Goal: Transaction & Acquisition: Obtain resource

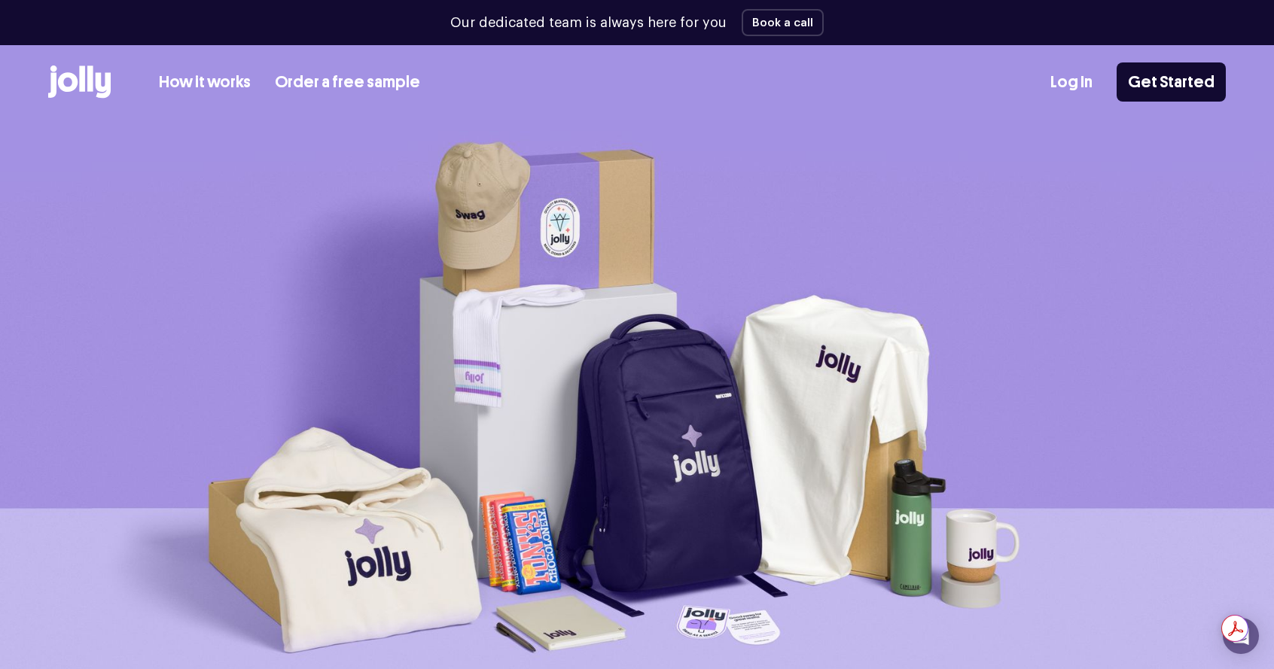
click at [379, 88] on link "Order a free sample" at bounding box center [347, 82] width 145 height 25
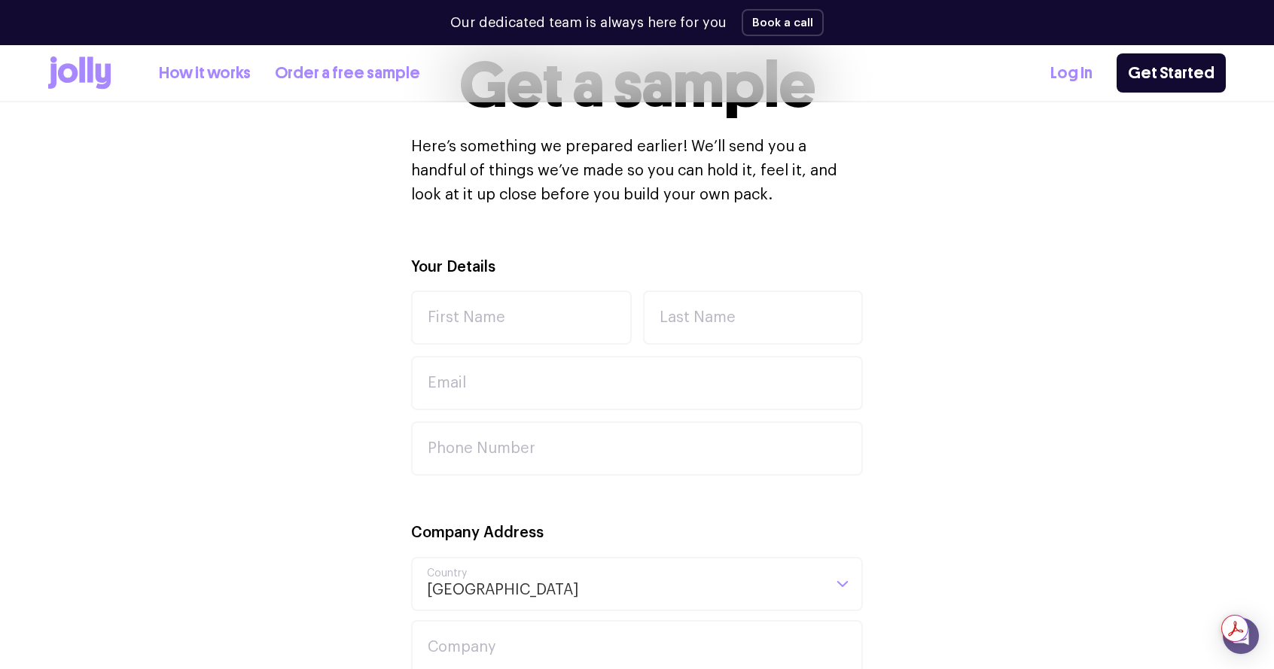
scroll to position [418, 0]
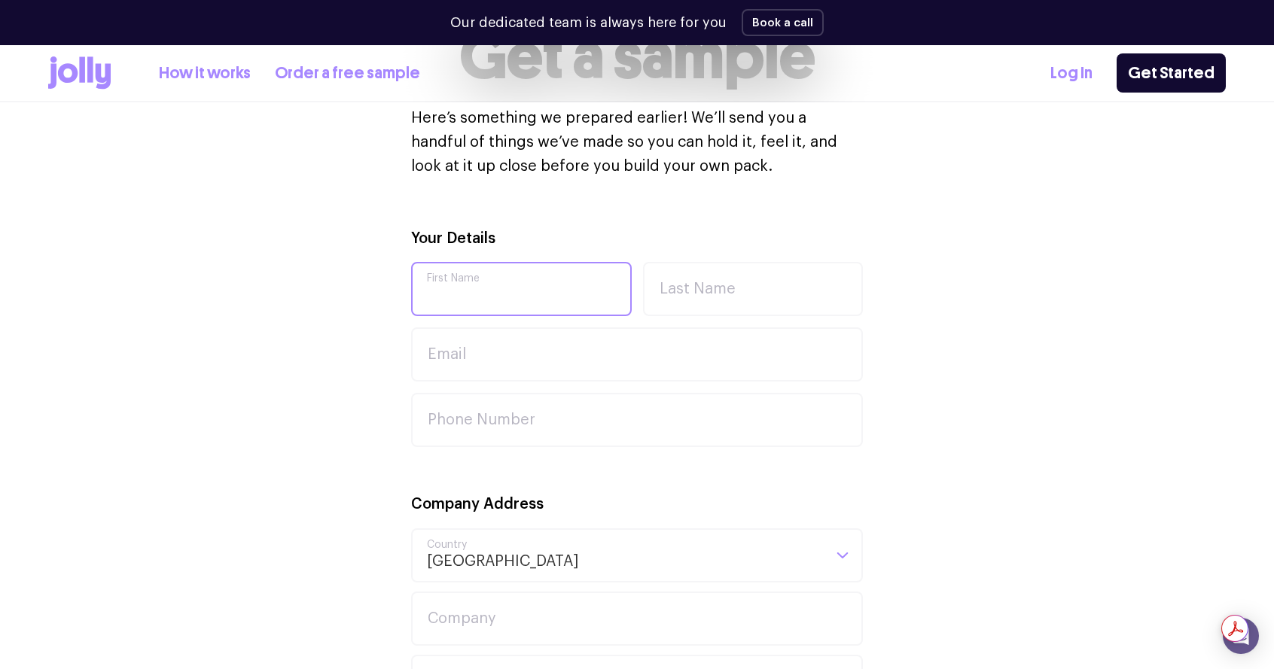
click at [538, 286] on input "First Name" at bounding box center [521, 289] width 221 height 54
type input "Temi"
type input "Akinloye"
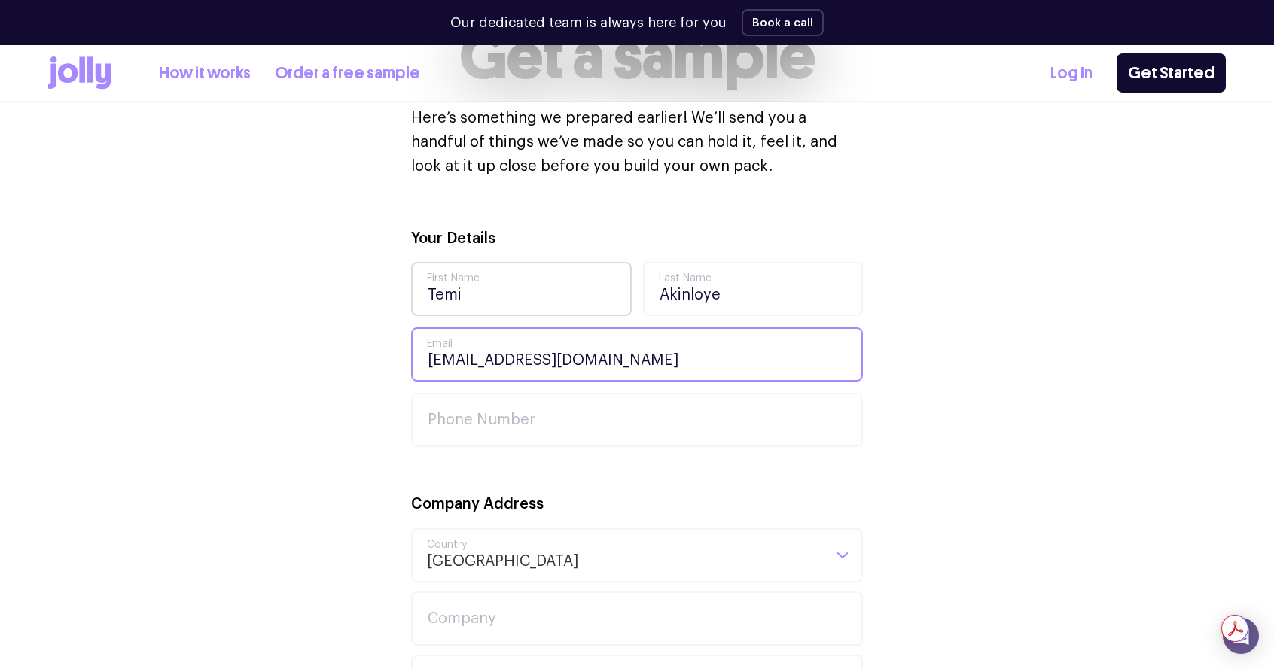
type input "[EMAIL_ADDRESS][DOMAIN_NAME]"
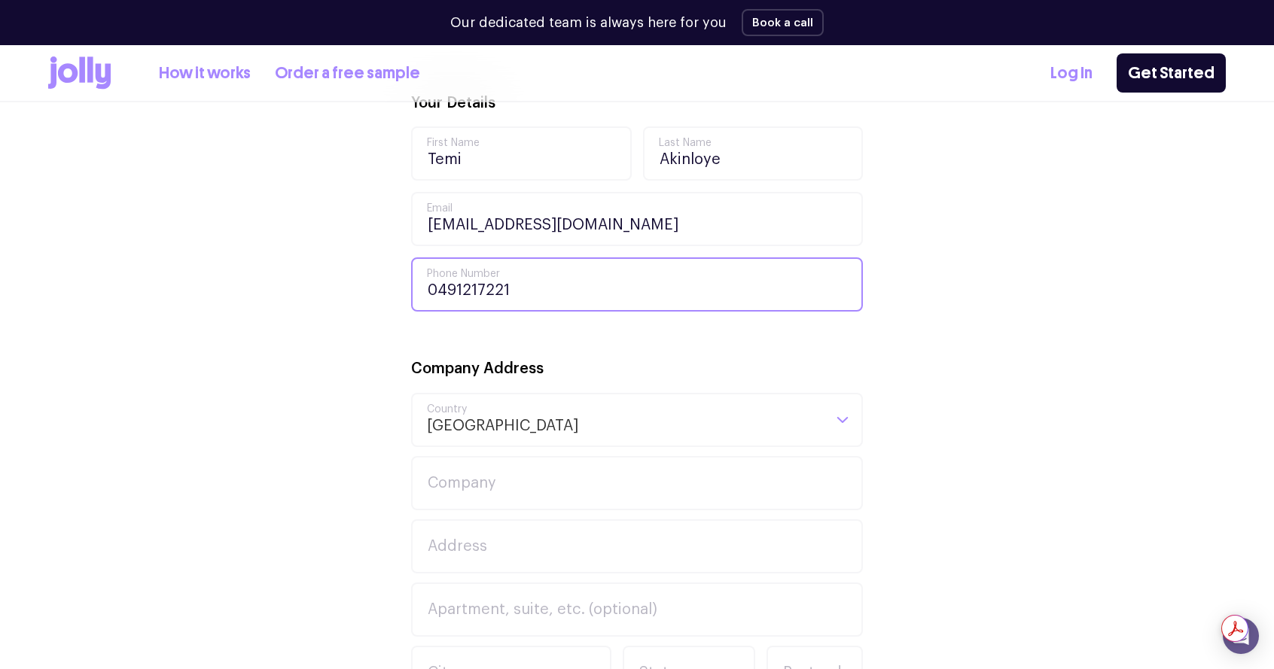
scroll to position [690, 0]
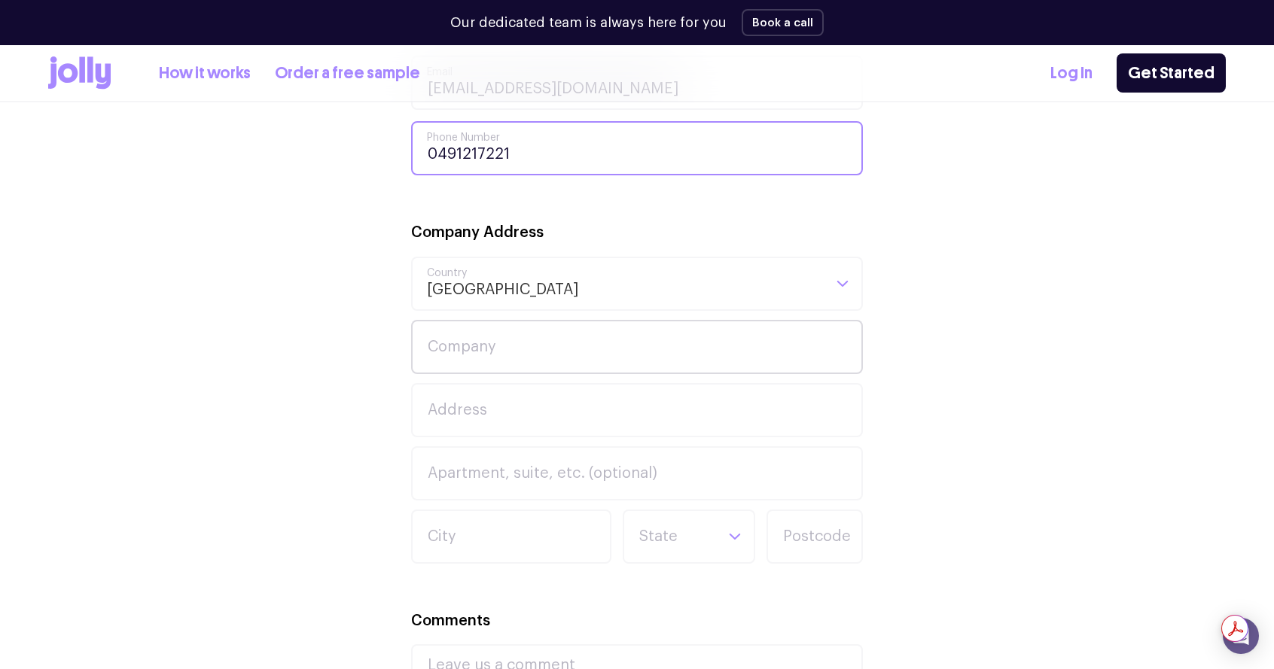
type input "0491217221"
click at [510, 349] on input "Company" at bounding box center [637, 347] width 452 height 54
type input "jupyter"
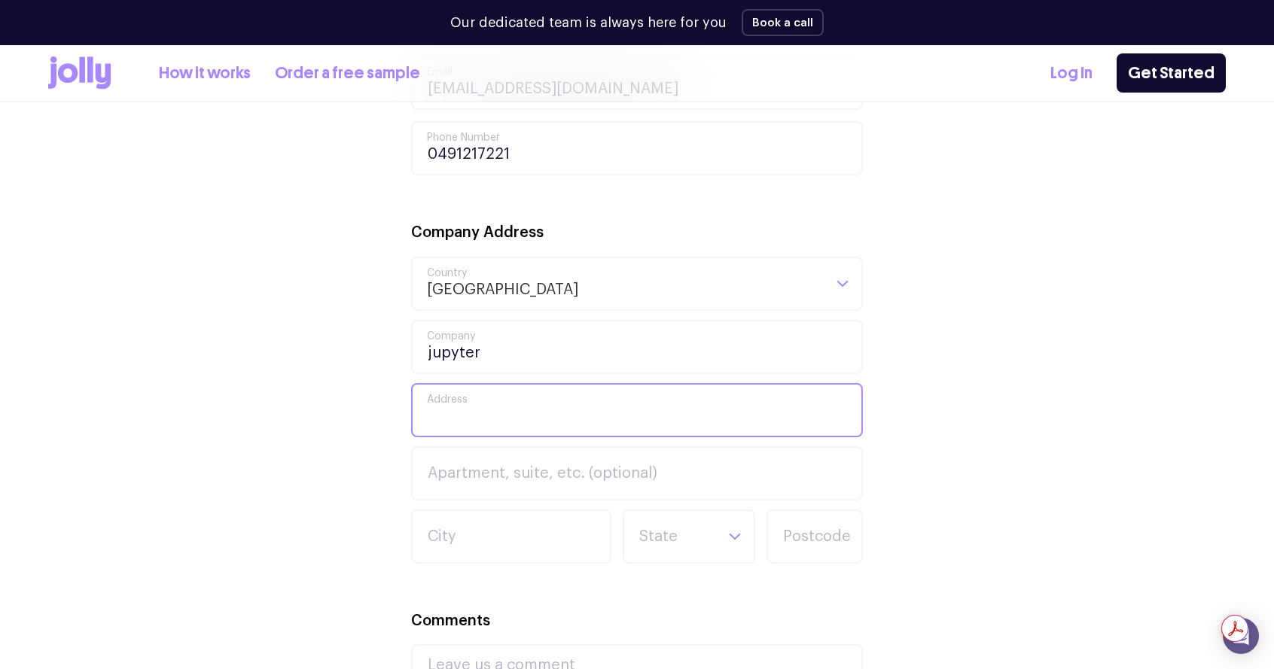
click at [525, 408] on input "Address" at bounding box center [637, 410] width 452 height 54
drag, startPoint x: 620, startPoint y: 416, endPoint x: 727, endPoint y: 413, distance: 107.7
click at [726, 414] on input "Unit 2 / 472 Mountain Hwy Wantirna" at bounding box center [637, 410] width 452 height 54
type input "Unit 2 / 472 Mountain Hwy"
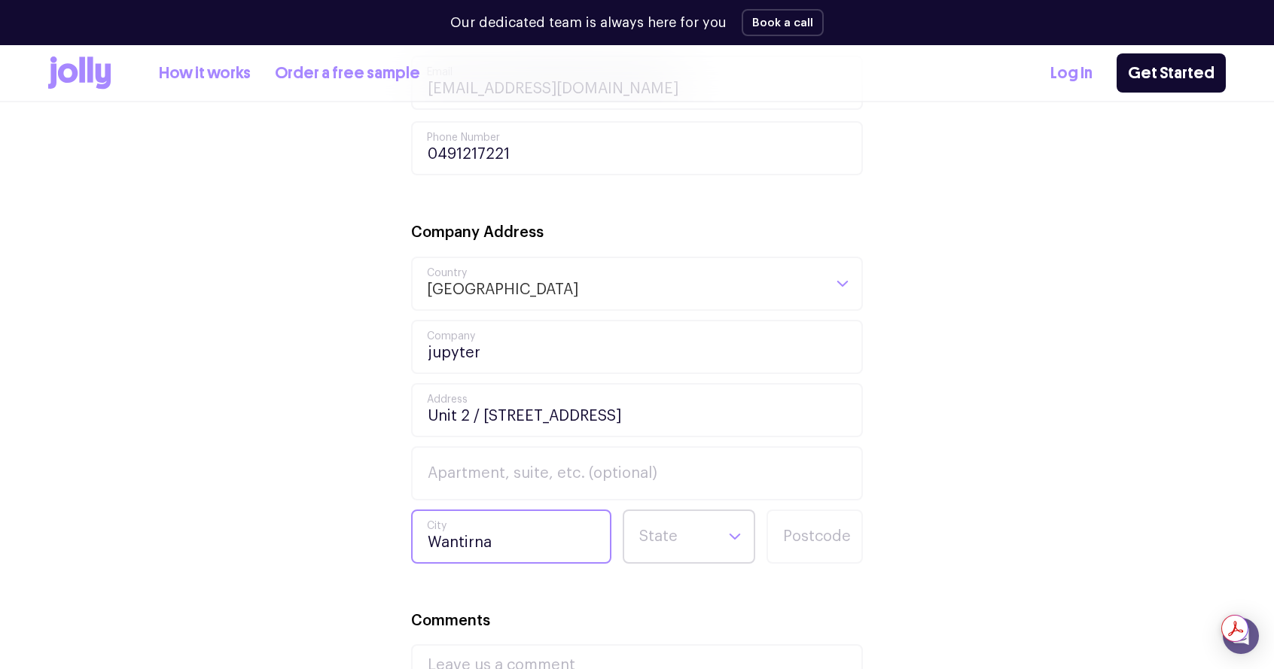
type input "Wantirna"
click at [692, 538] on input "Search for option" at bounding box center [676, 536] width 77 height 51
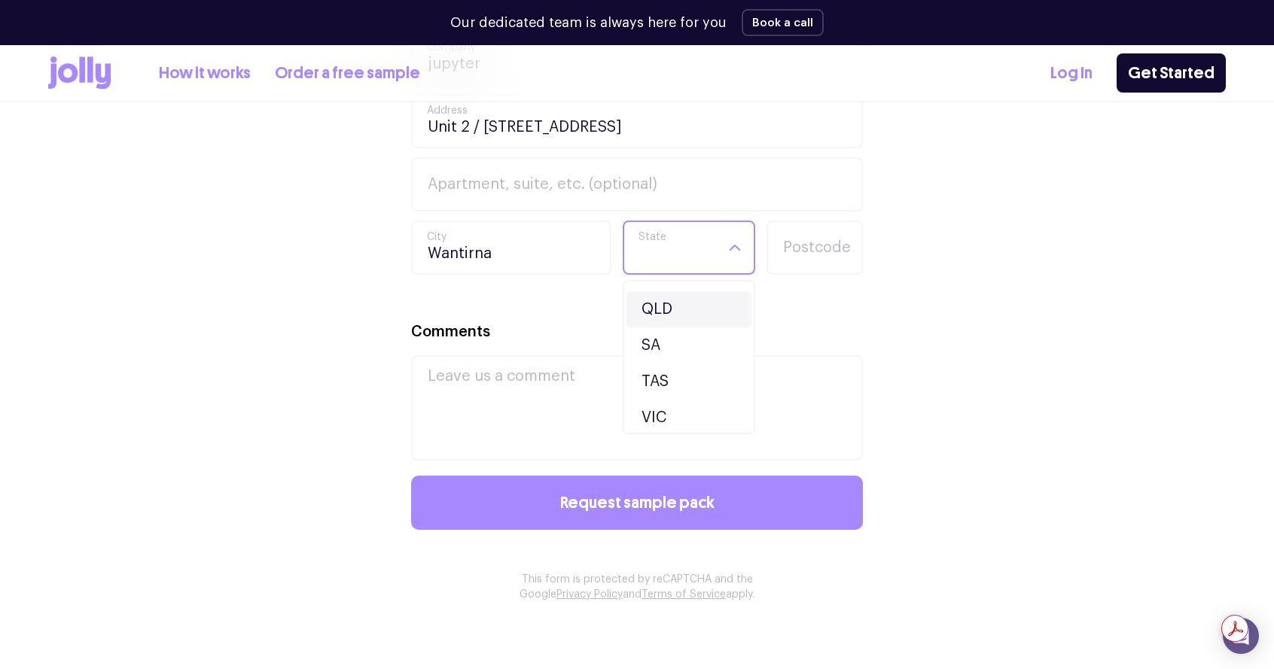
scroll to position [142, 0]
click at [675, 382] on li "VIC" at bounding box center [688, 376] width 125 height 36
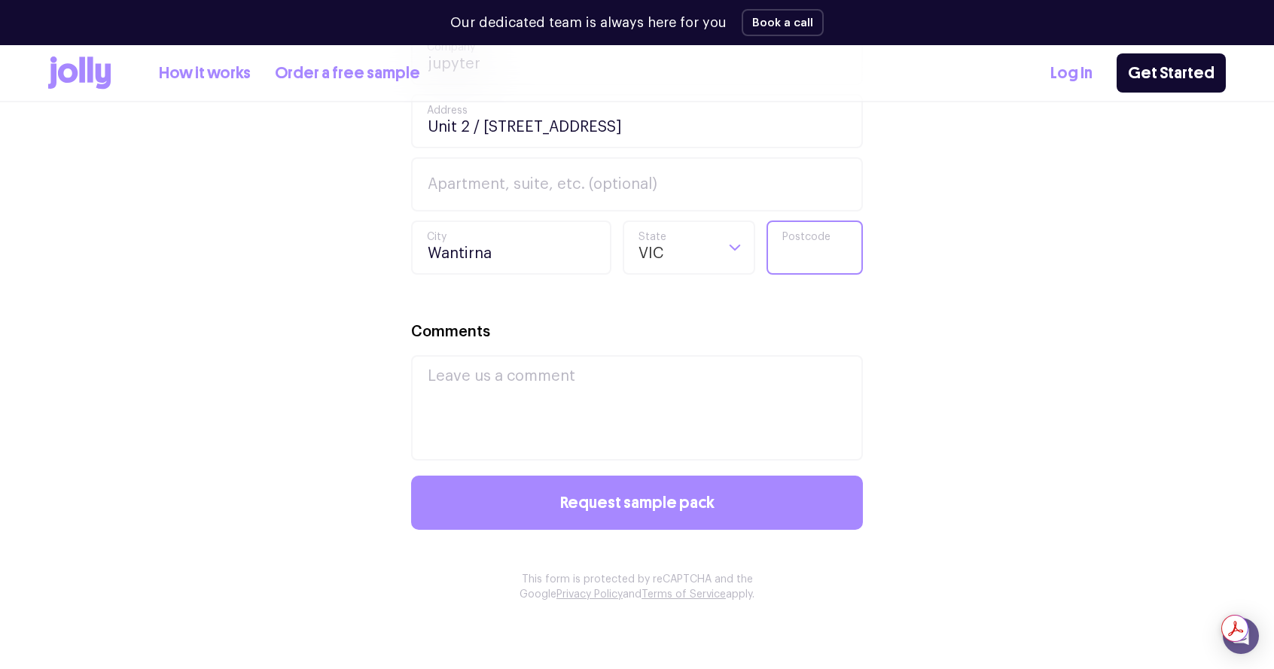
click at [806, 241] on input "Postcode" at bounding box center [814, 248] width 96 height 54
type input "3152"
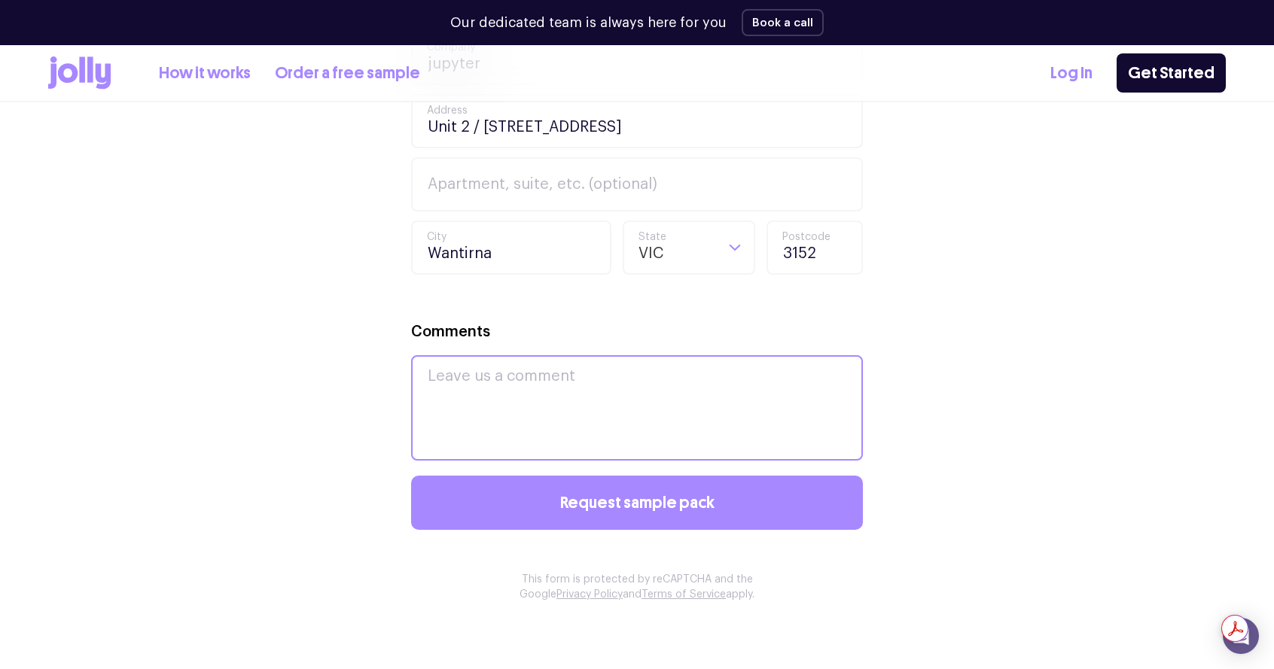
click at [608, 383] on textarea "Comments" at bounding box center [637, 407] width 452 height 105
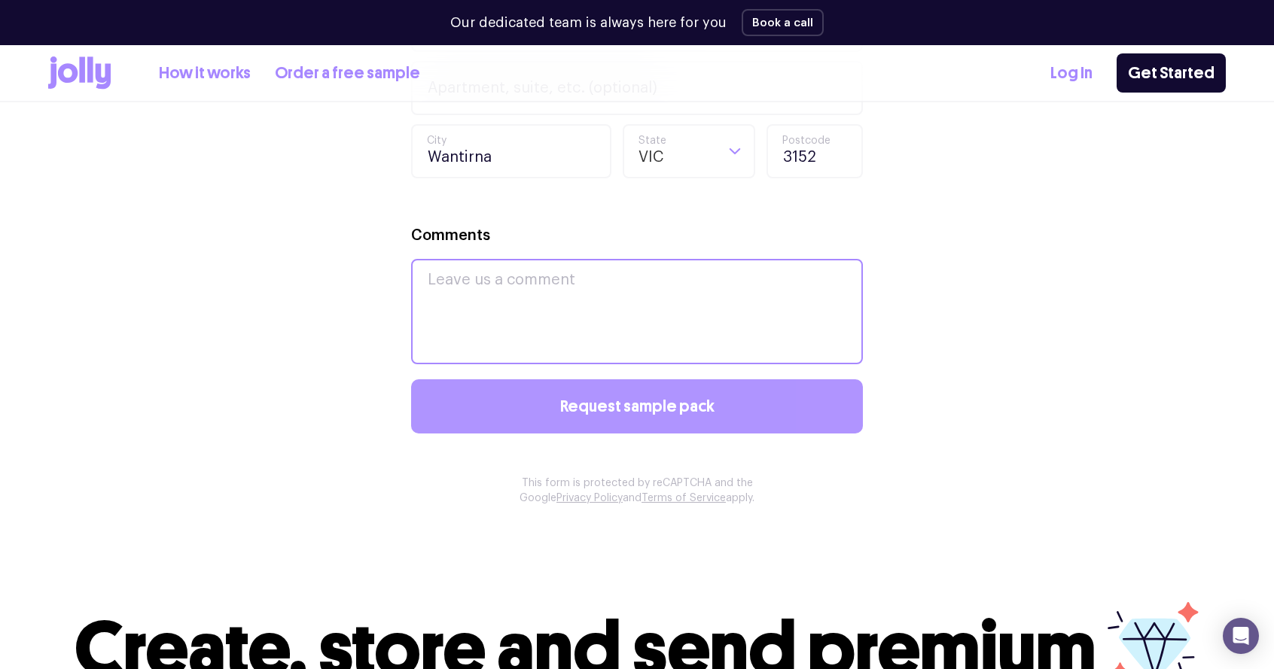
scroll to position [1011, 0]
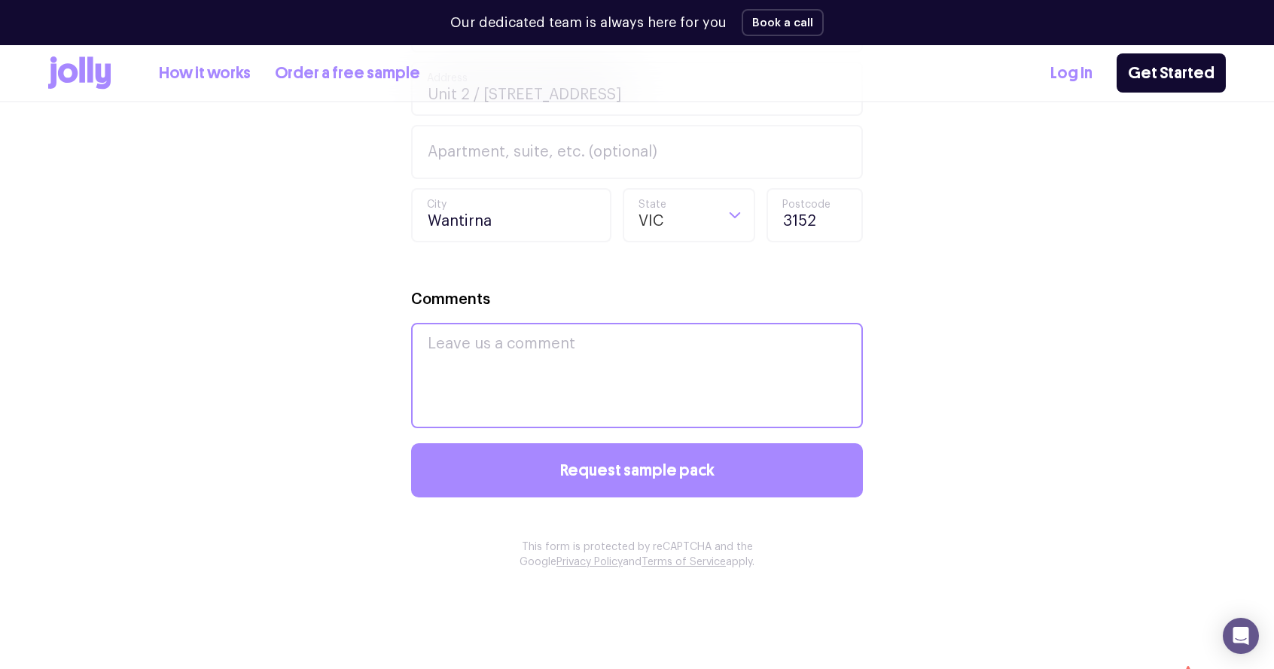
click at [609, 345] on textarea "Comments" at bounding box center [637, 375] width 452 height 105
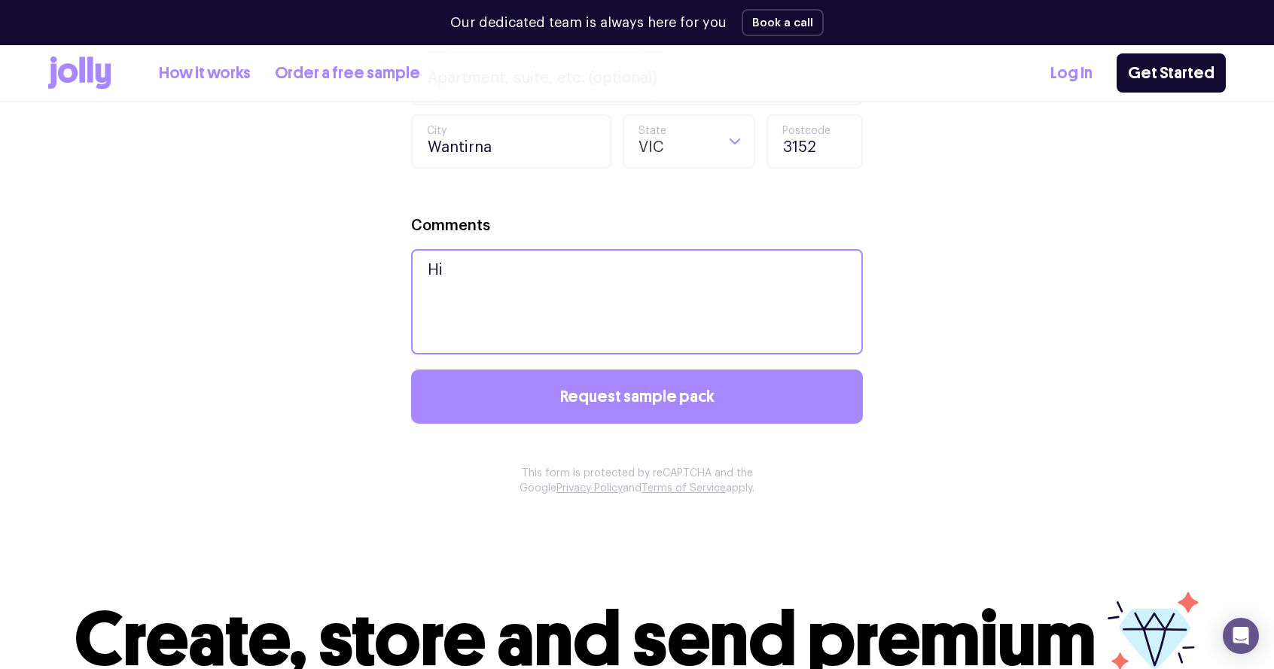
scroll to position [1072, 0]
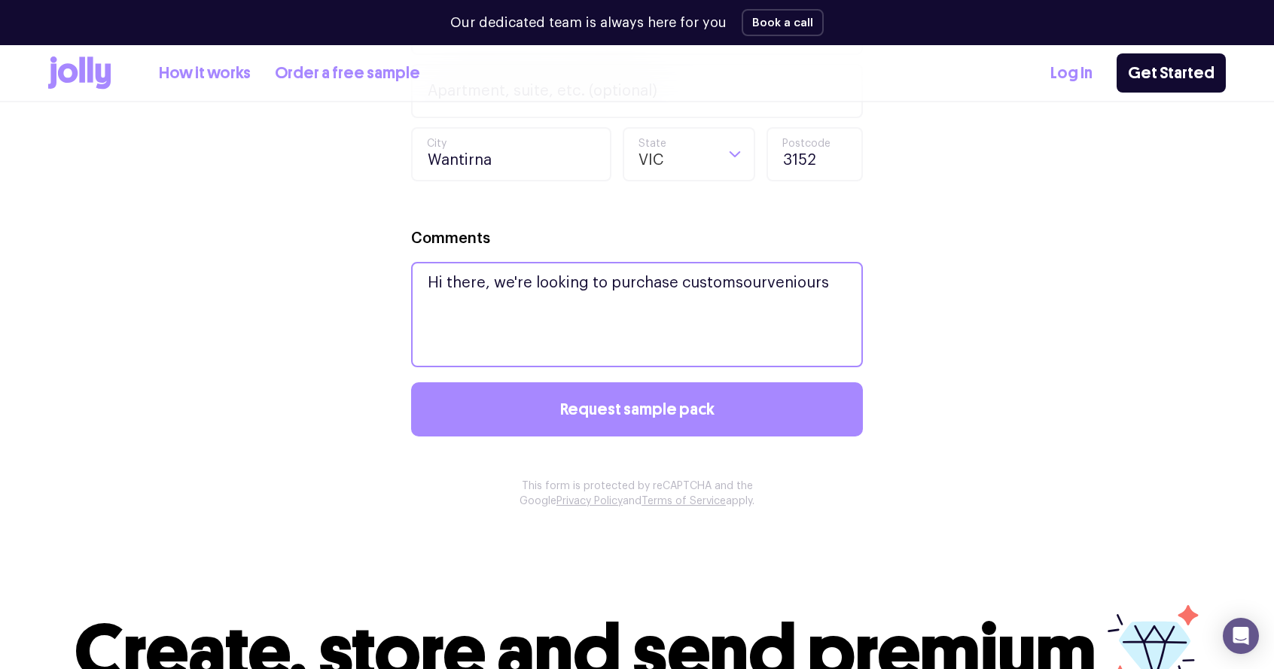
click at [727, 279] on textarea "Hi there, we're looking to purchase customsourveniours" at bounding box center [637, 314] width 452 height 105
click at [834, 285] on textarea "Hi there, we're looking to purchase custom sourveniours" at bounding box center [637, 314] width 452 height 105
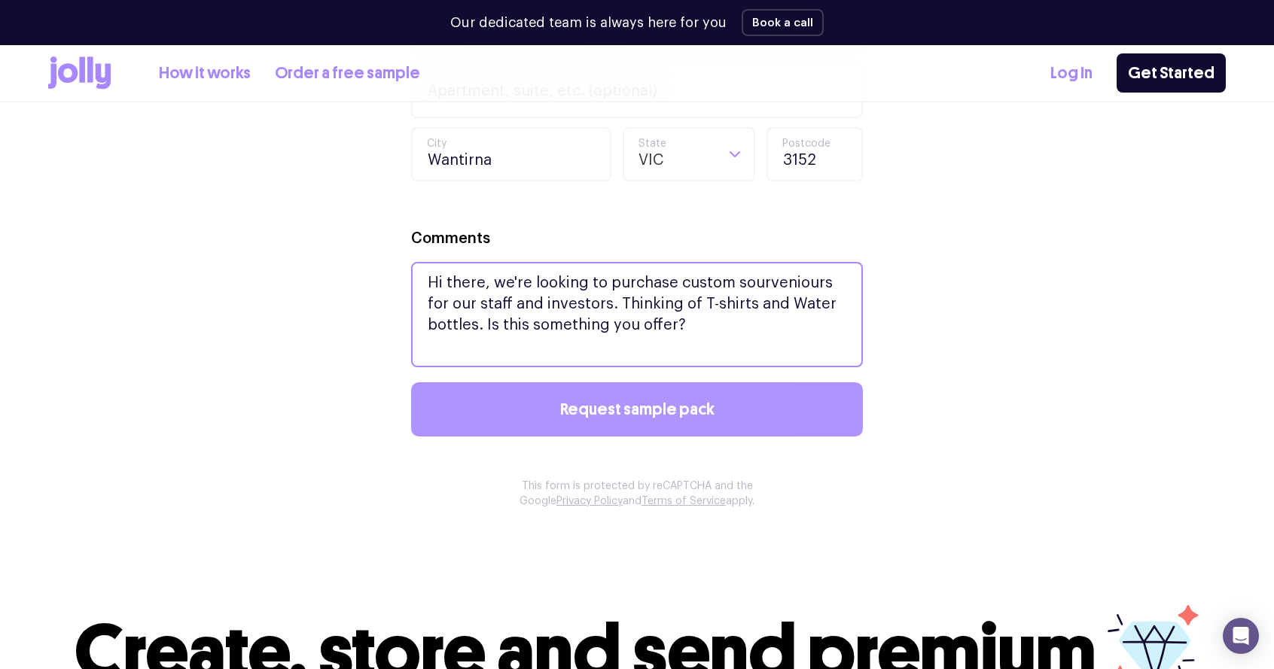
type textarea "Hi there, we're looking to purchase custom sourveniours for our staff and inves…"
click at [808, 407] on button "Request sample pack" at bounding box center [637, 409] width 452 height 54
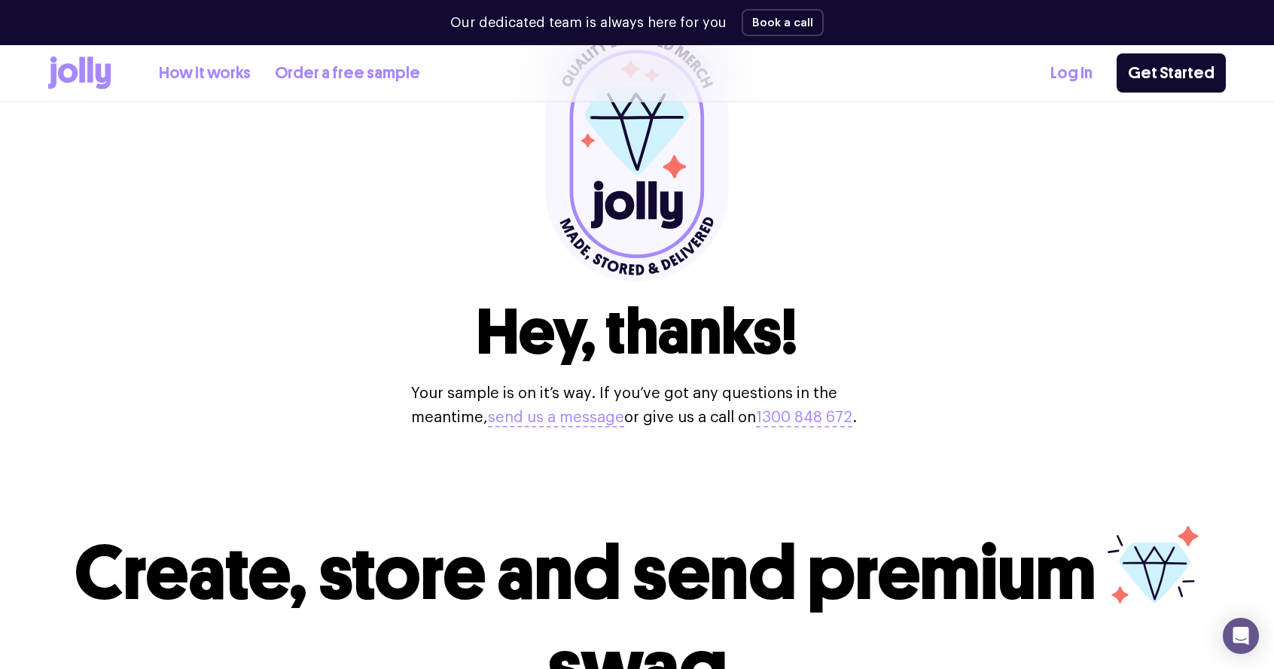
scroll to position [139, 0]
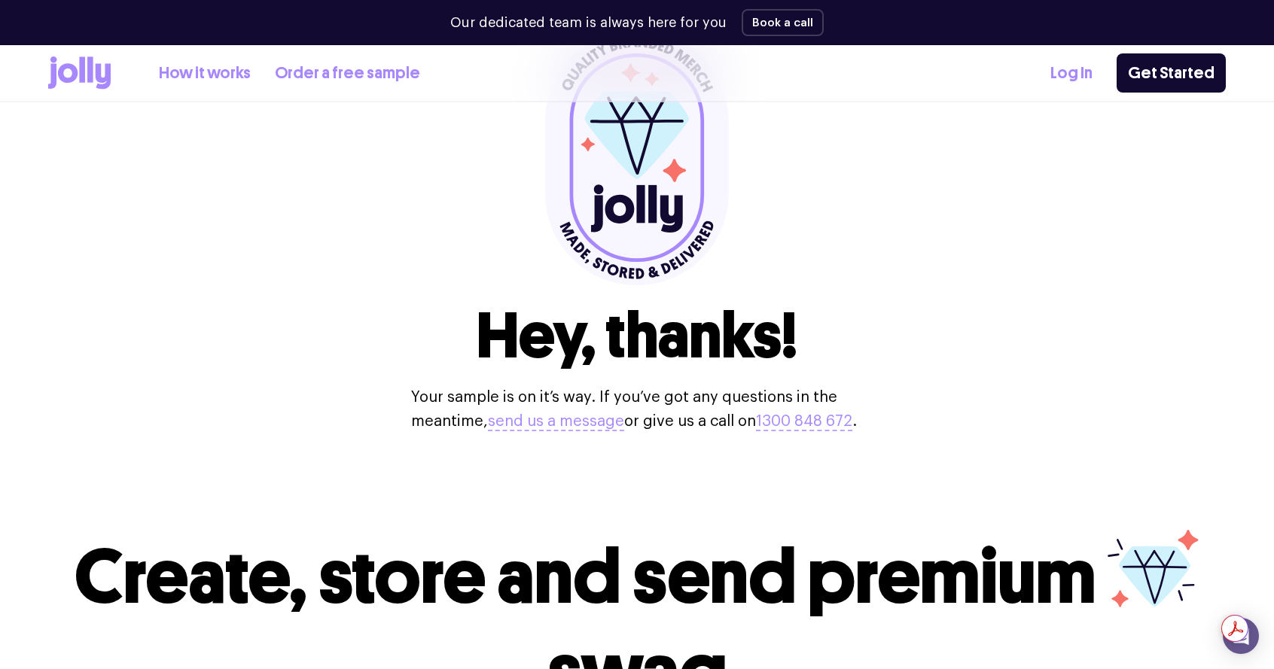
click at [213, 76] on link "How it works" at bounding box center [205, 73] width 92 height 25
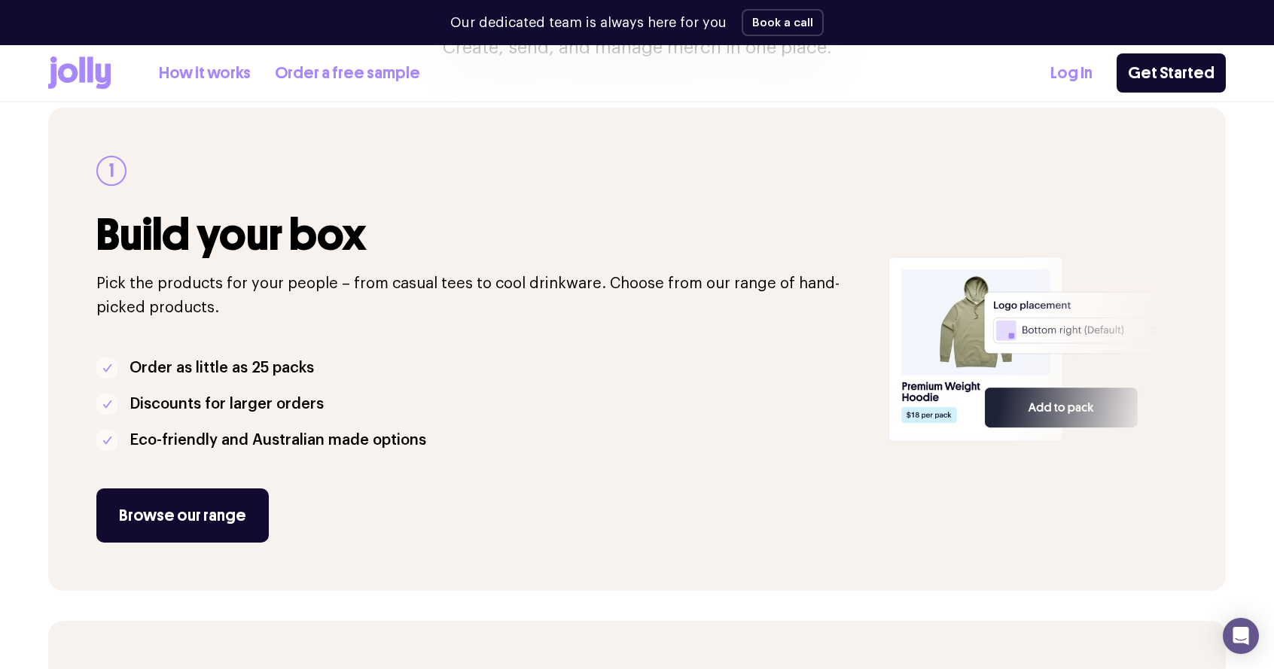
scroll to position [219, 0]
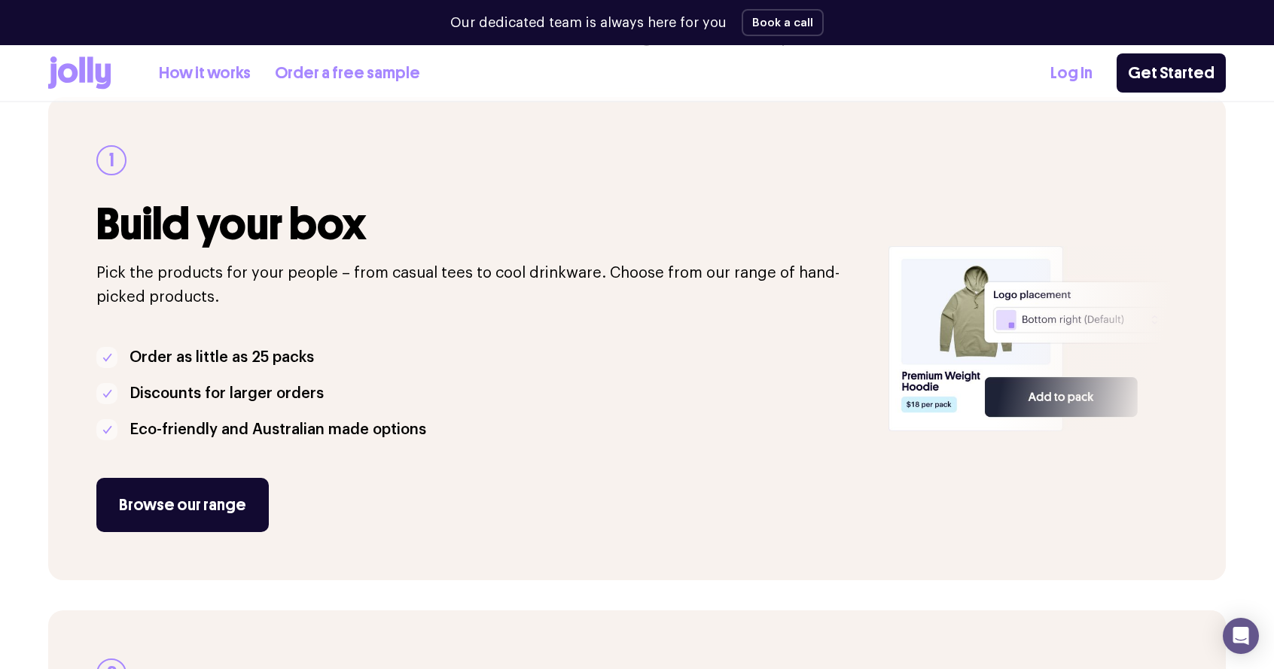
click at [196, 510] on link "Browse our range" at bounding box center [182, 505] width 172 height 54
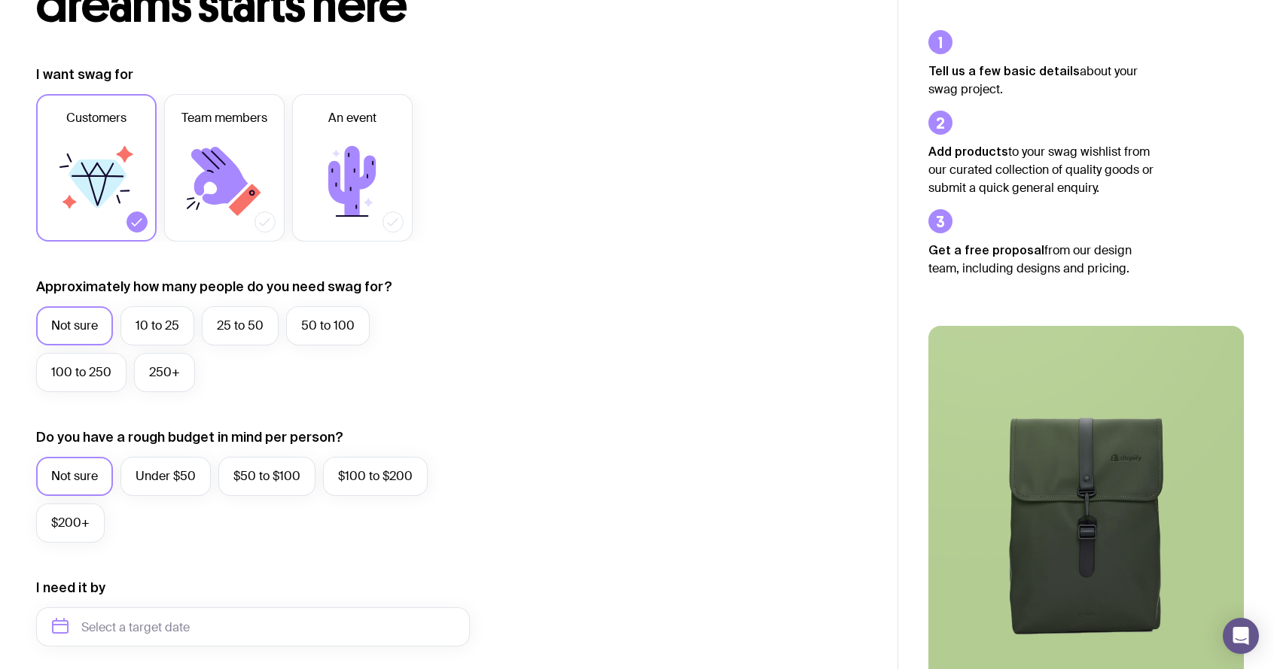
scroll to position [166, 0]
click at [230, 483] on label "$50 to $100" at bounding box center [266, 474] width 97 height 39
click at [0, 0] on input "$50 to $100" at bounding box center [0, 0] width 0 height 0
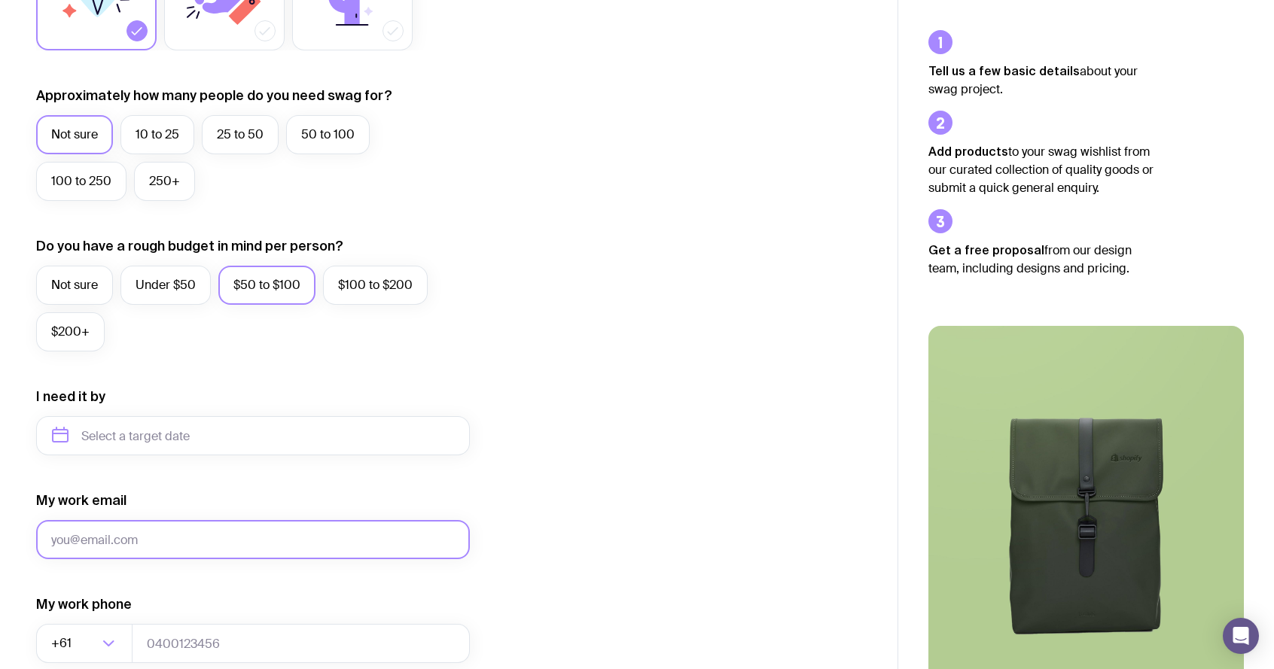
scroll to position [358, 0]
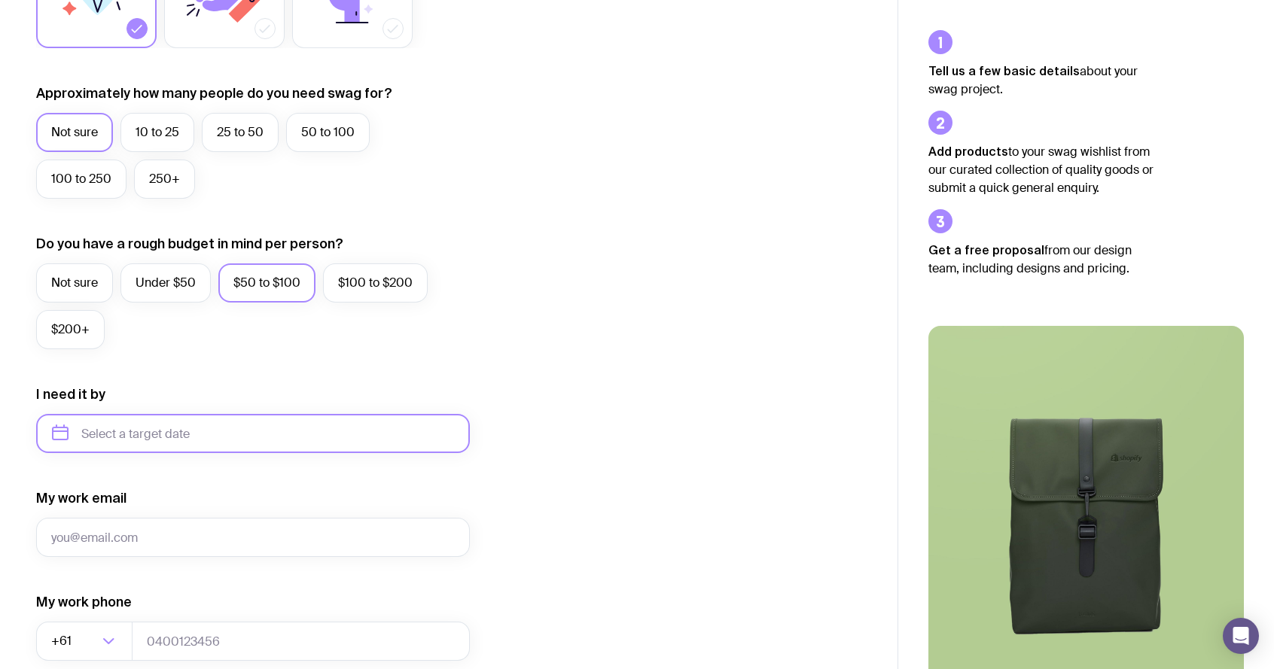
click at [207, 437] on input "text" at bounding box center [253, 433] width 434 height 39
click at [99, 604] on button "Sep" at bounding box center [71, 619] width 55 height 30
type input "[DATE]"
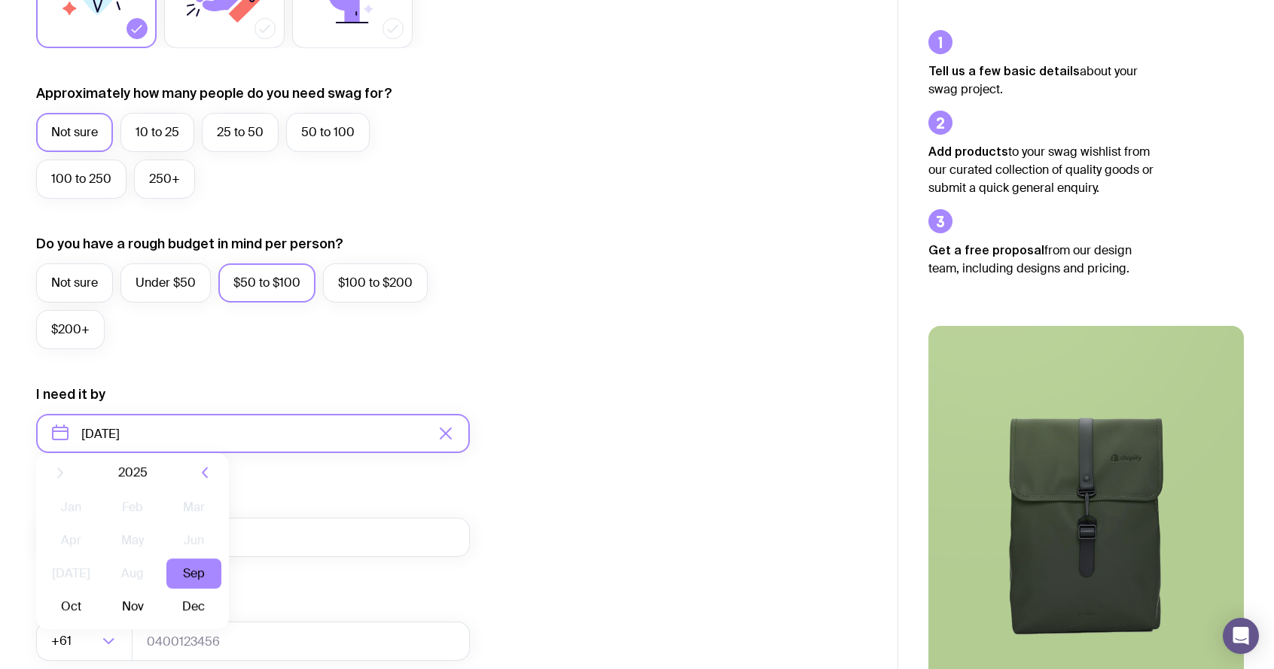
click at [196, 435] on input "[DATE]" at bounding box center [253, 433] width 434 height 39
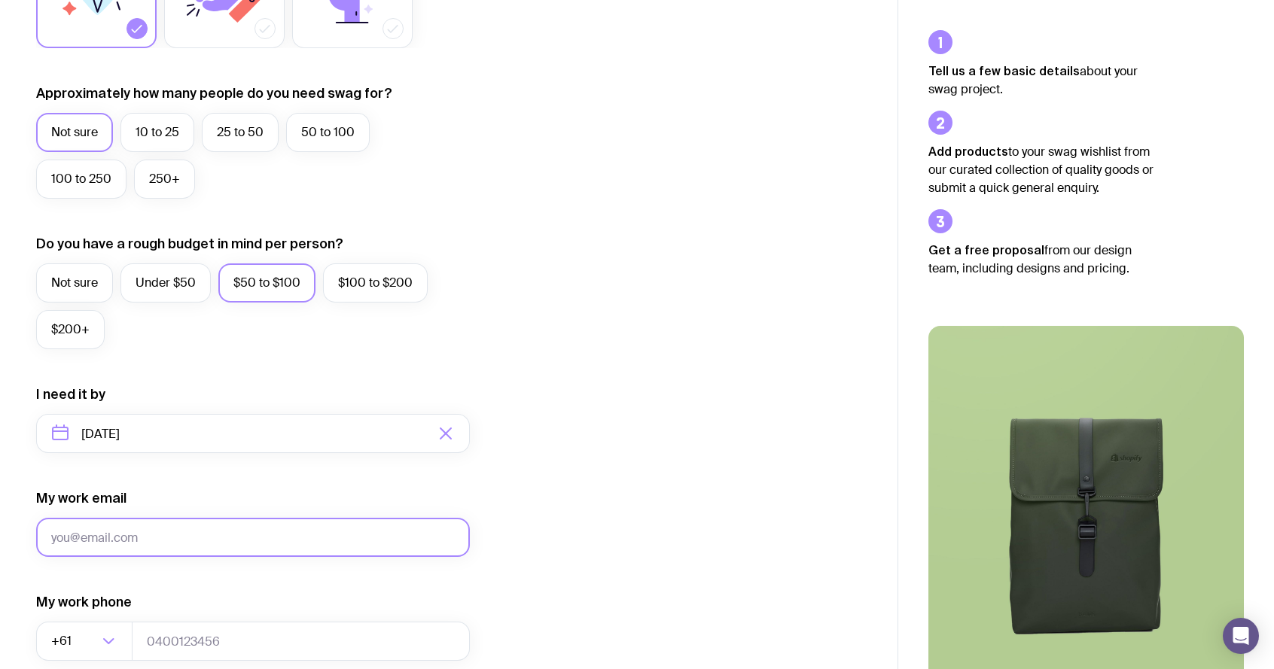
click at [174, 538] on input "My work email" at bounding box center [253, 537] width 434 height 39
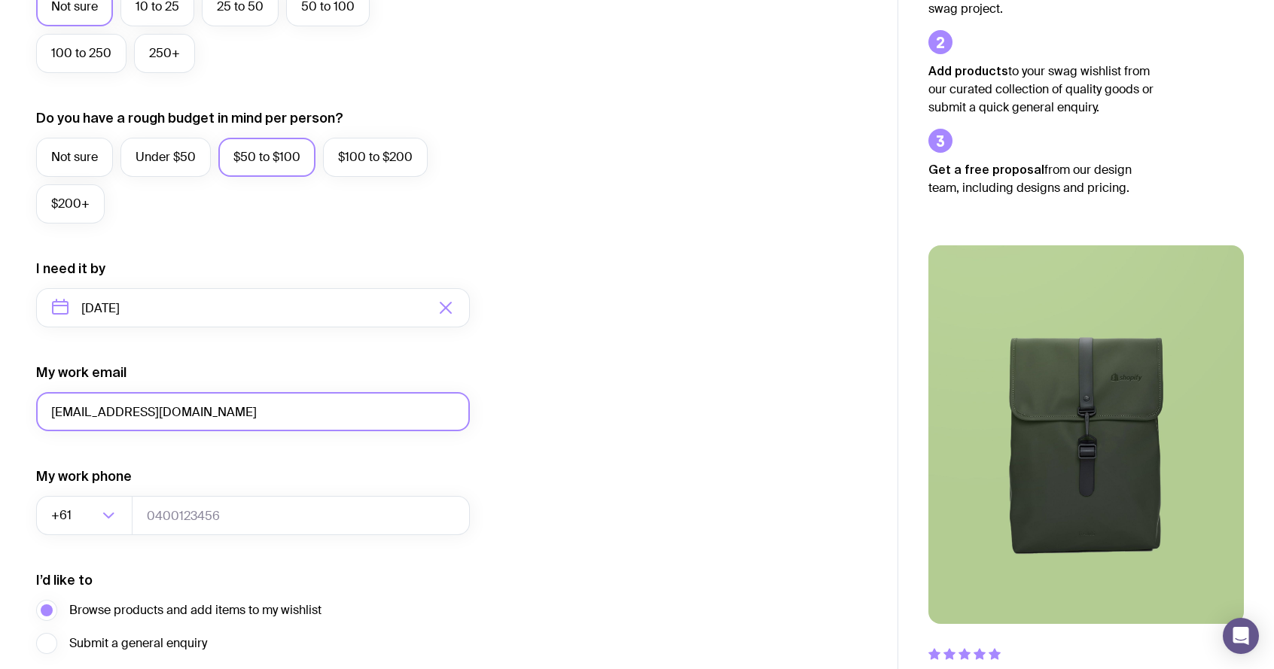
scroll to position [497, 0]
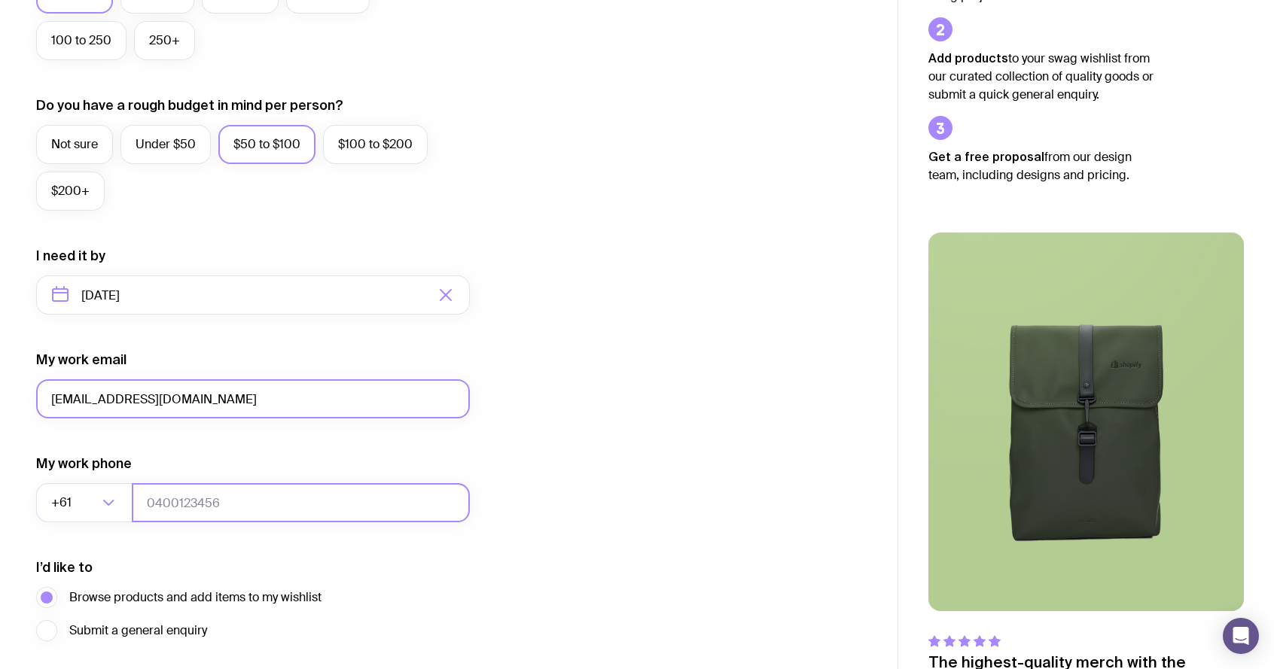
type input "[EMAIL_ADDRESS][DOMAIN_NAME]"
click at [186, 510] on input "tel" at bounding box center [301, 502] width 338 height 39
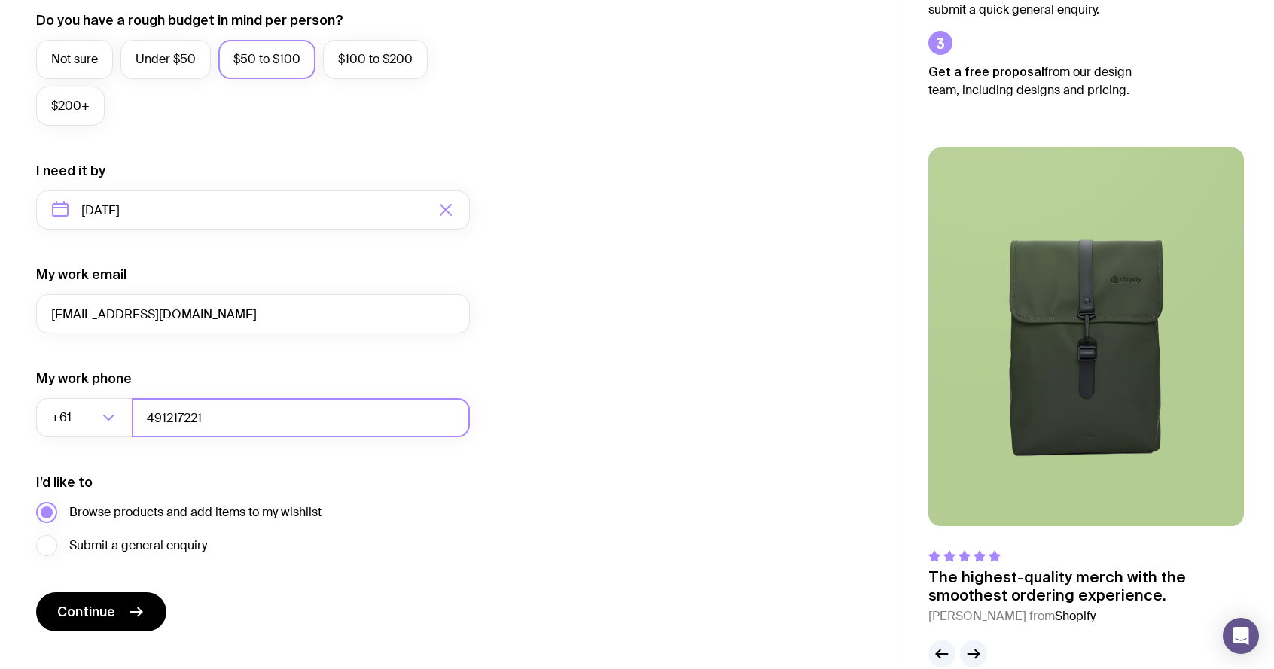
scroll to position [611, 0]
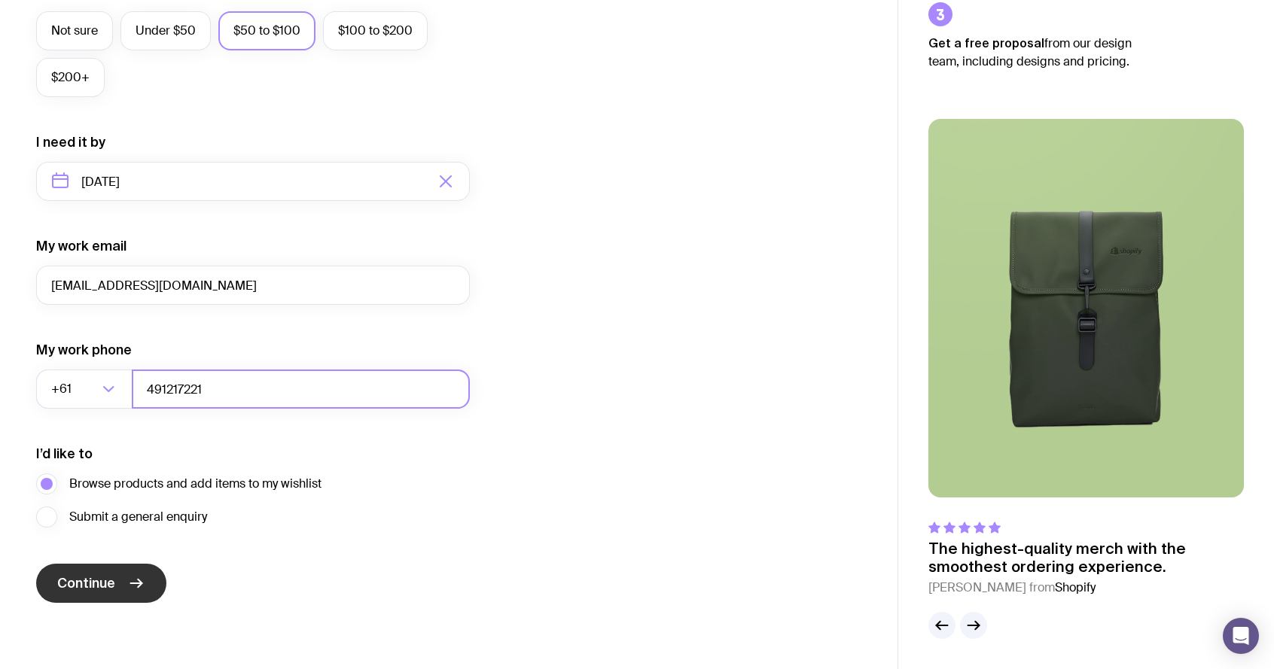
type input "491217221"
click at [108, 579] on span "Continue" at bounding box center [86, 583] width 58 height 18
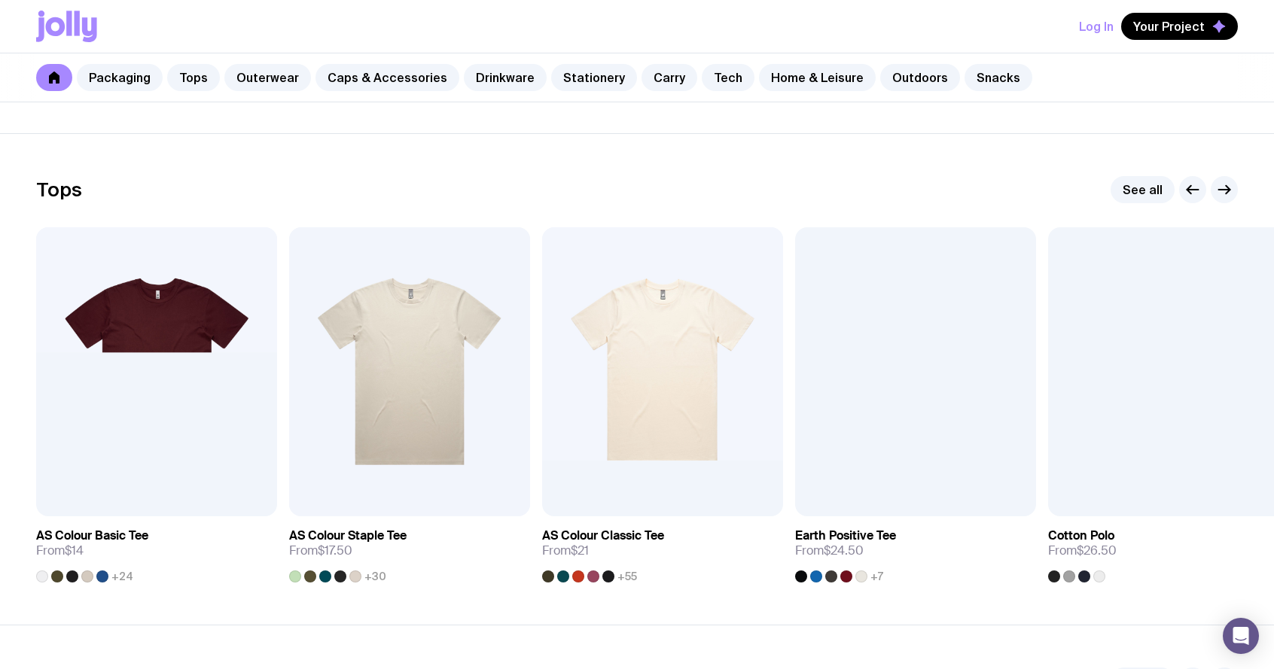
scroll to position [663, 0]
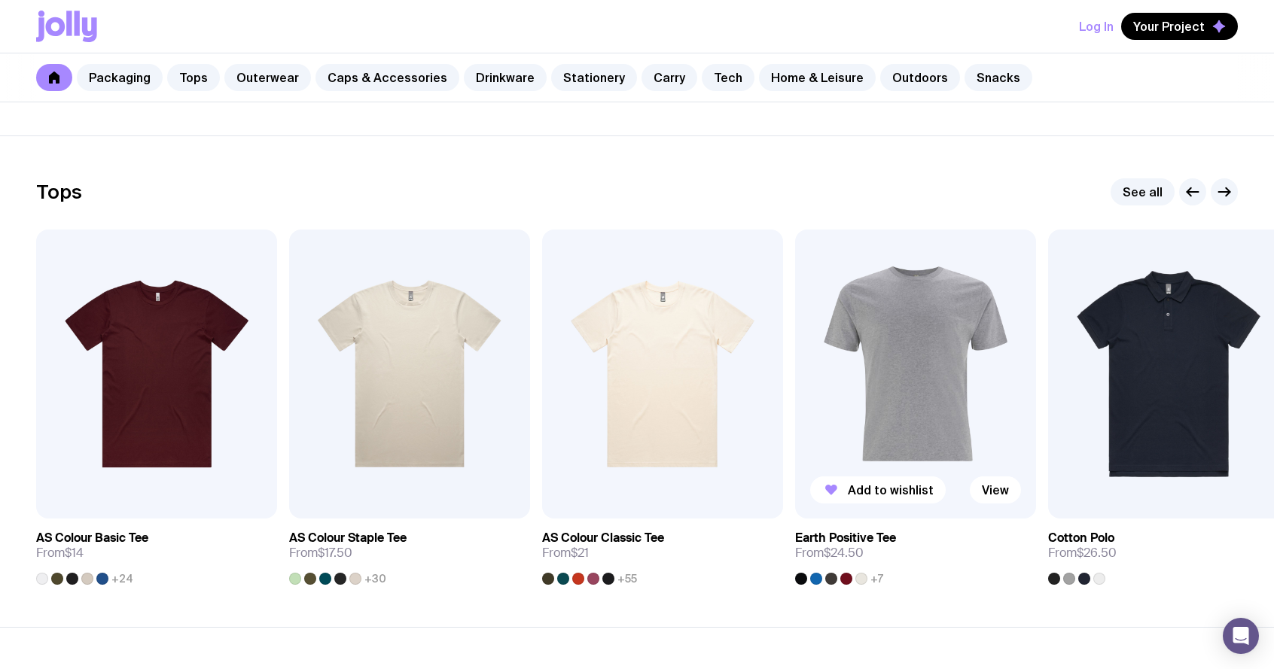
click at [922, 353] on img at bounding box center [915, 374] width 241 height 289
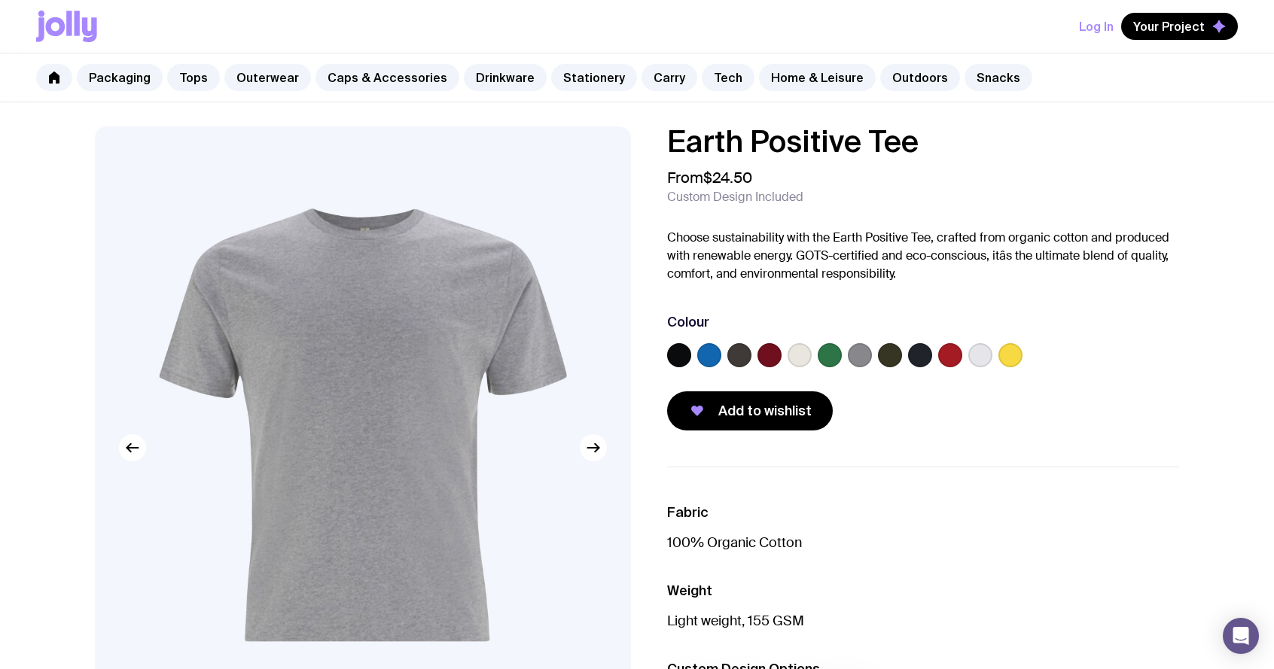
click at [705, 352] on label at bounding box center [709, 355] width 24 height 24
click at [0, 0] on input "radio" at bounding box center [0, 0] width 0 height 0
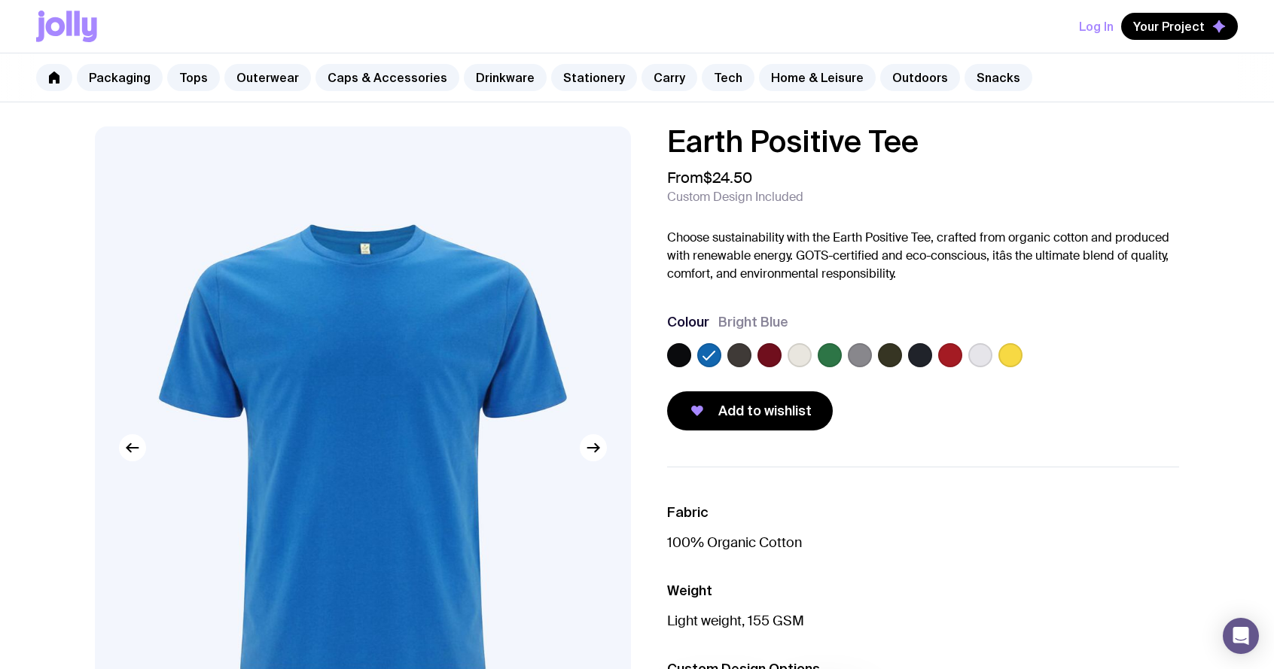
click at [858, 357] on label at bounding box center [860, 355] width 24 height 24
click at [0, 0] on input "radio" at bounding box center [0, 0] width 0 height 0
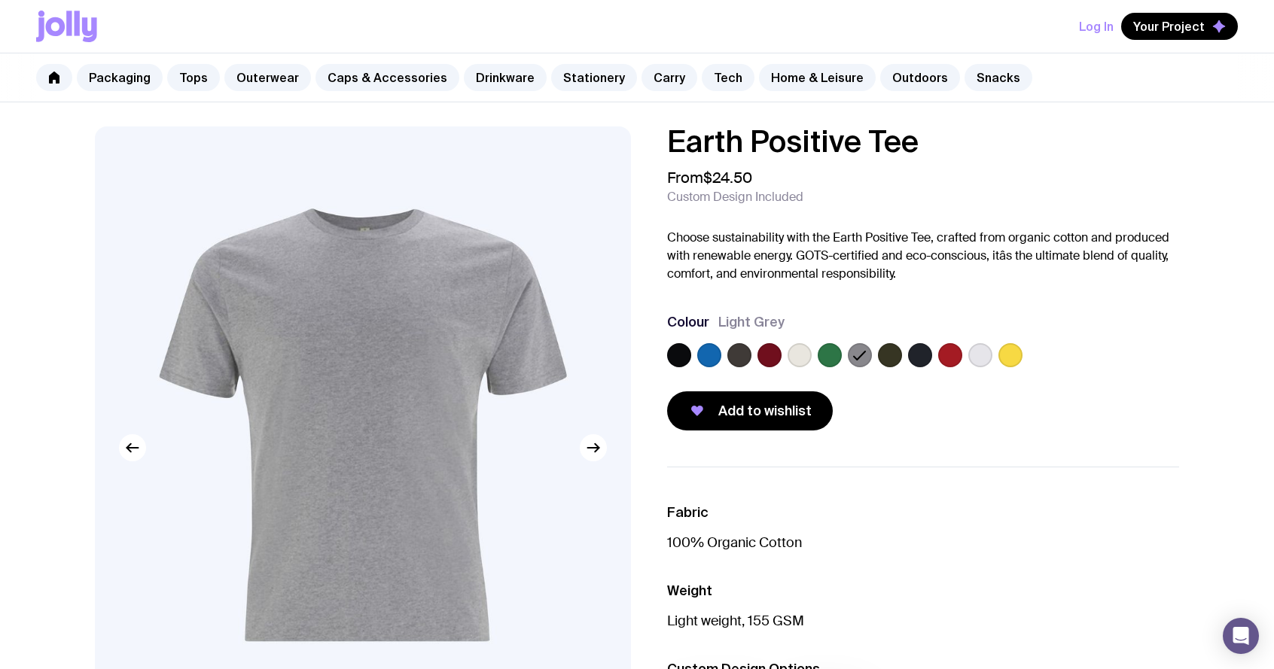
click at [672, 357] on label at bounding box center [679, 355] width 24 height 24
click at [0, 0] on input "radio" at bounding box center [0, 0] width 0 height 0
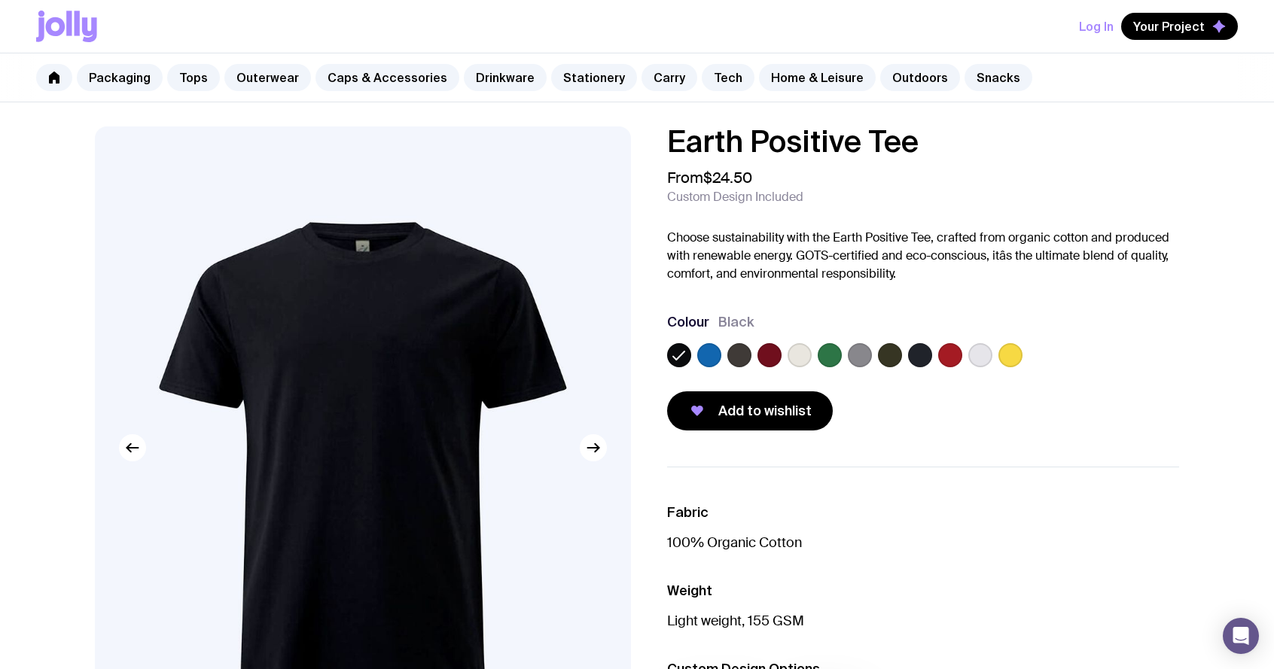
click at [708, 353] on label at bounding box center [709, 355] width 24 height 24
click at [0, 0] on input "radio" at bounding box center [0, 0] width 0 height 0
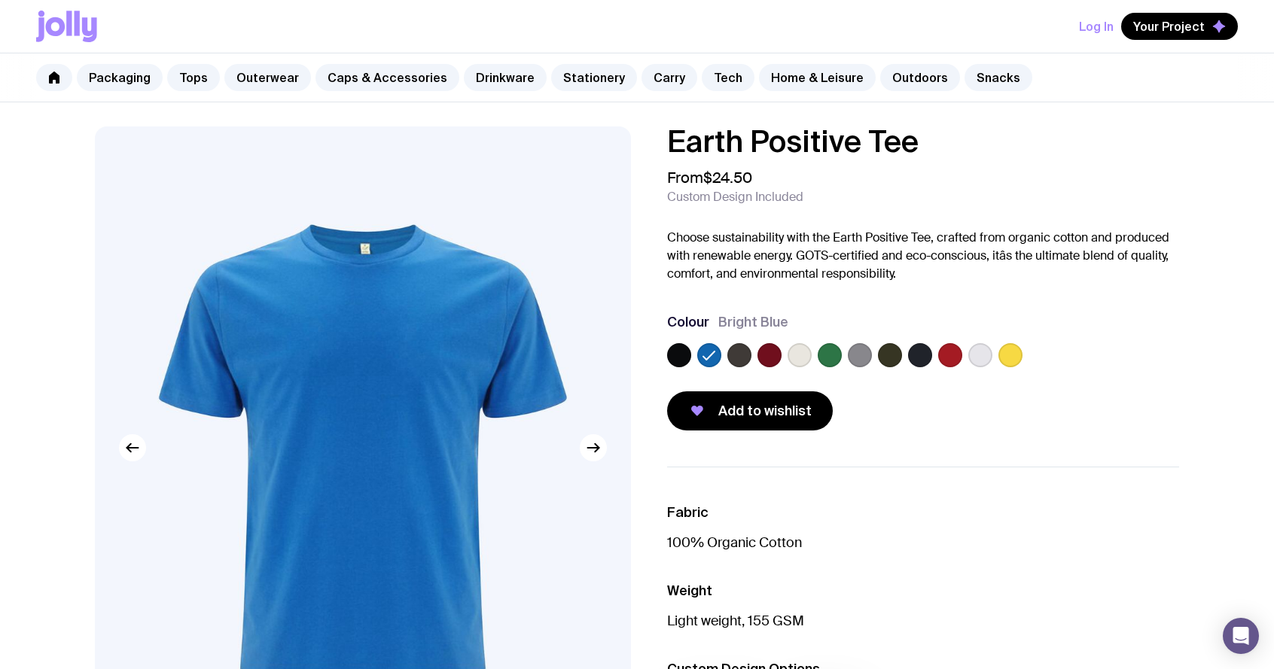
click at [746, 358] on label at bounding box center [739, 355] width 24 height 24
click at [0, 0] on input "radio" at bounding box center [0, 0] width 0 height 0
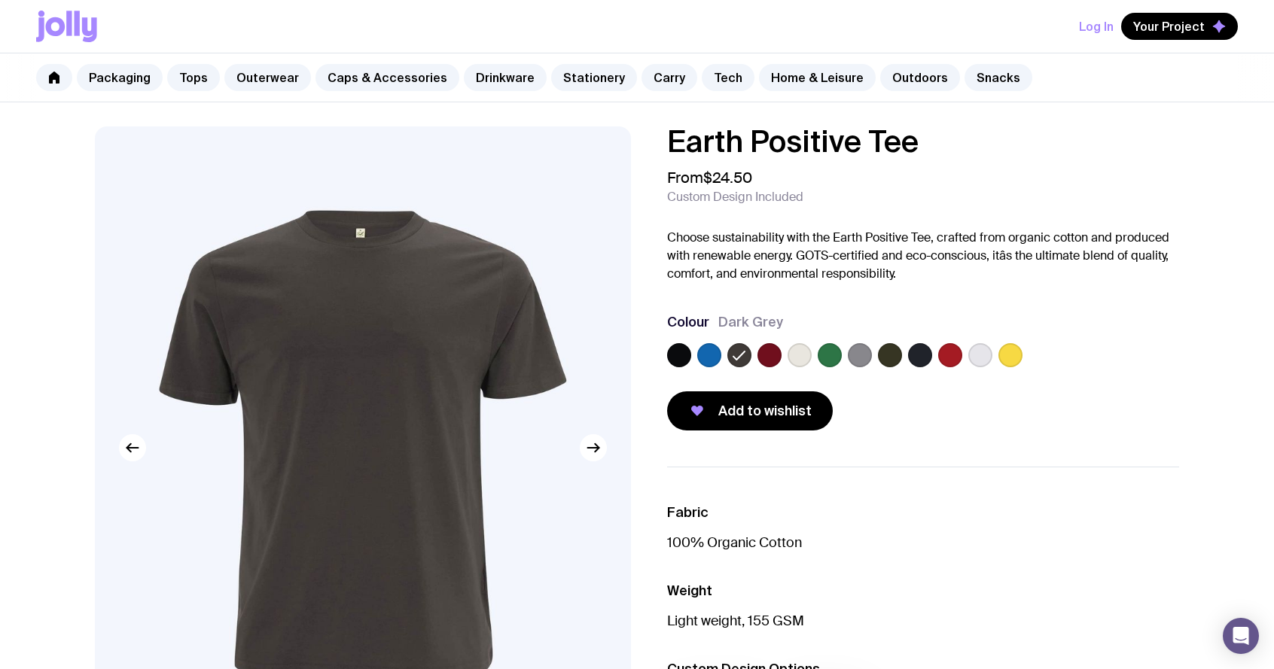
click at [771, 357] on label at bounding box center [769, 355] width 24 height 24
click at [0, 0] on input "radio" at bounding box center [0, 0] width 0 height 0
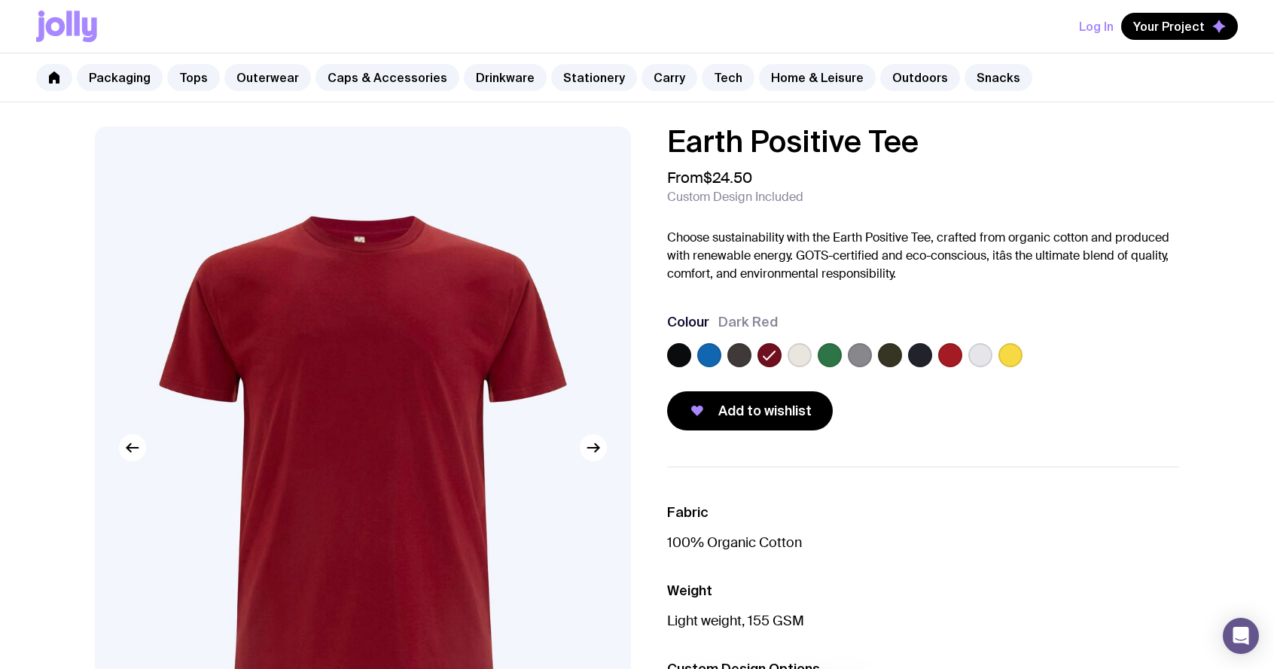
click at [812, 360] on div at bounding box center [923, 358] width 512 height 30
click at [800, 359] on label at bounding box center [799, 355] width 24 height 24
click at [0, 0] on input "radio" at bounding box center [0, 0] width 0 height 0
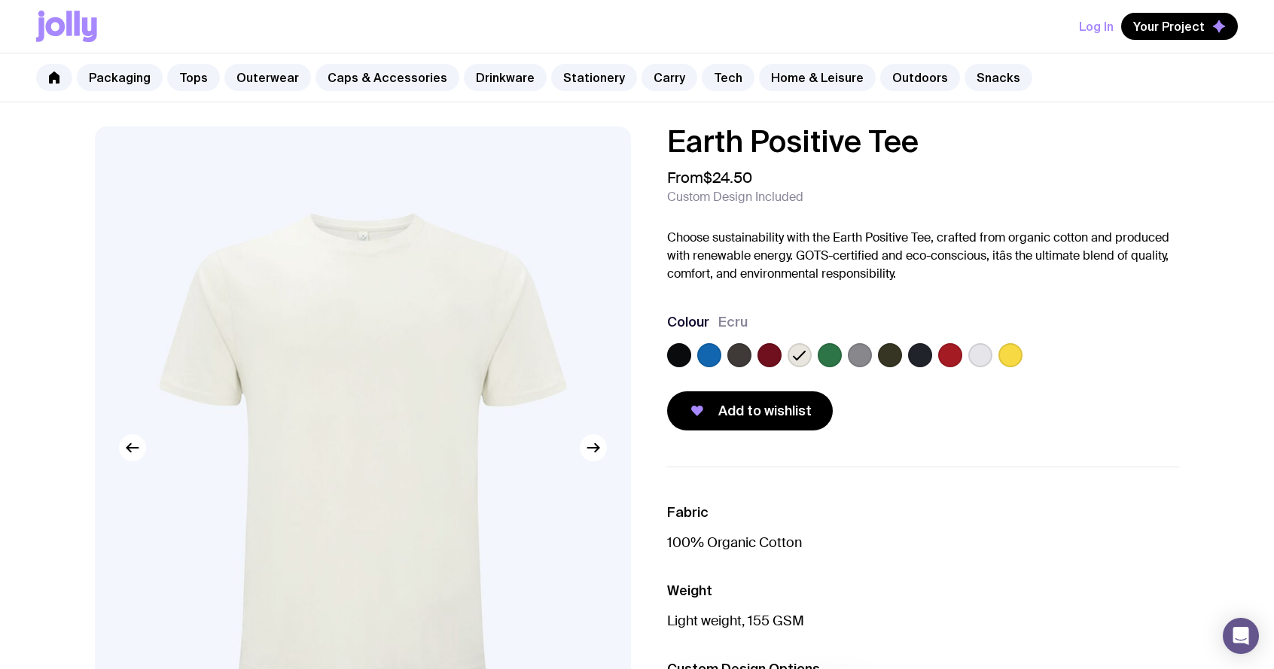
click at [824, 358] on label at bounding box center [830, 355] width 24 height 24
click at [0, 0] on input "radio" at bounding box center [0, 0] width 0 height 0
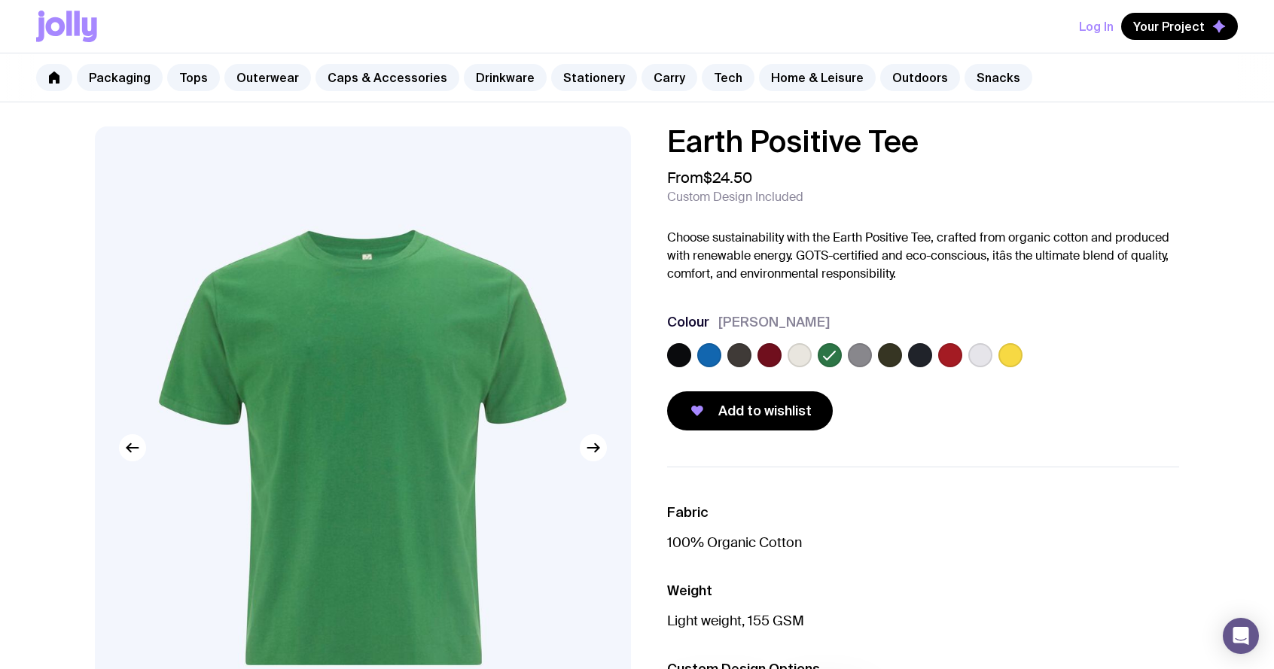
click at [859, 360] on label at bounding box center [860, 355] width 24 height 24
click at [0, 0] on input "radio" at bounding box center [0, 0] width 0 height 0
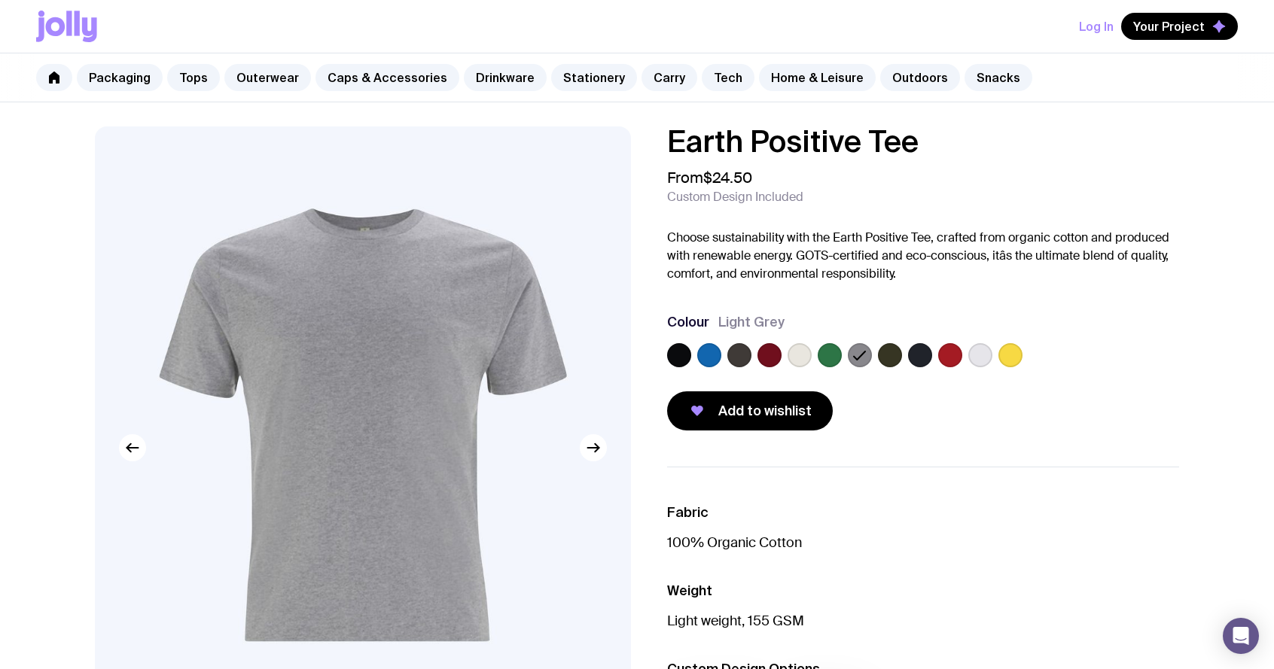
click at [882, 360] on label at bounding box center [890, 355] width 24 height 24
click at [0, 0] on input "radio" at bounding box center [0, 0] width 0 height 0
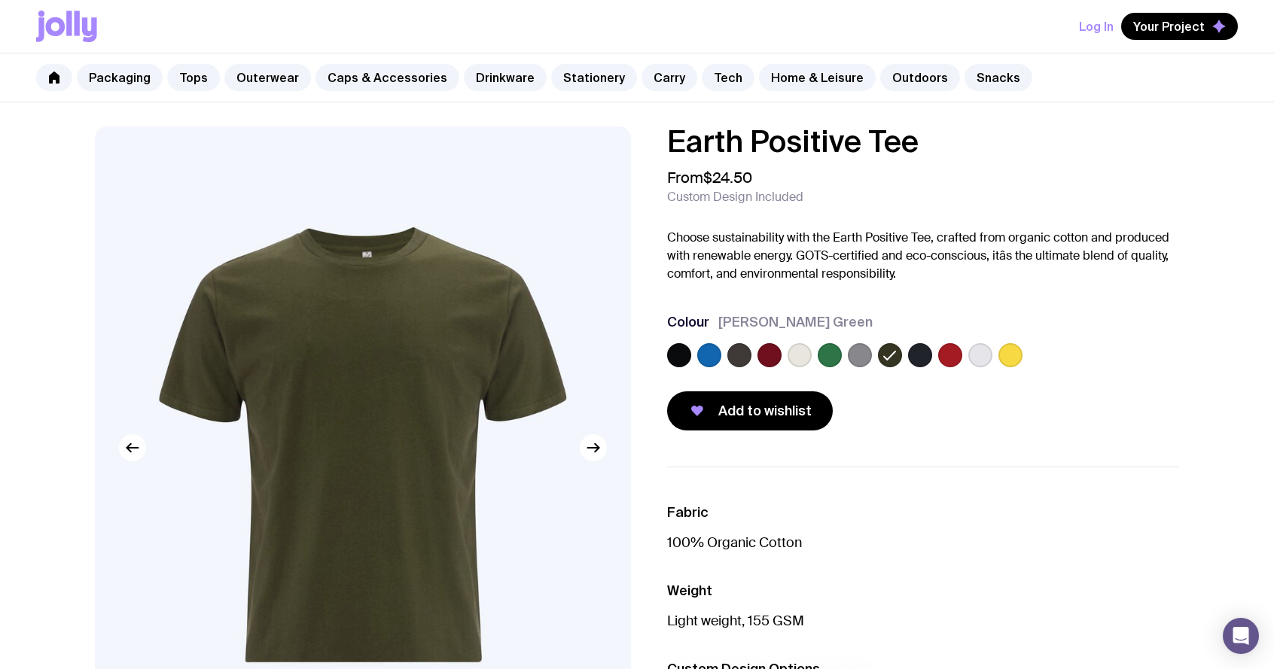
click at [915, 356] on label at bounding box center [920, 355] width 24 height 24
click at [0, 0] on input "radio" at bounding box center [0, 0] width 0 height 0
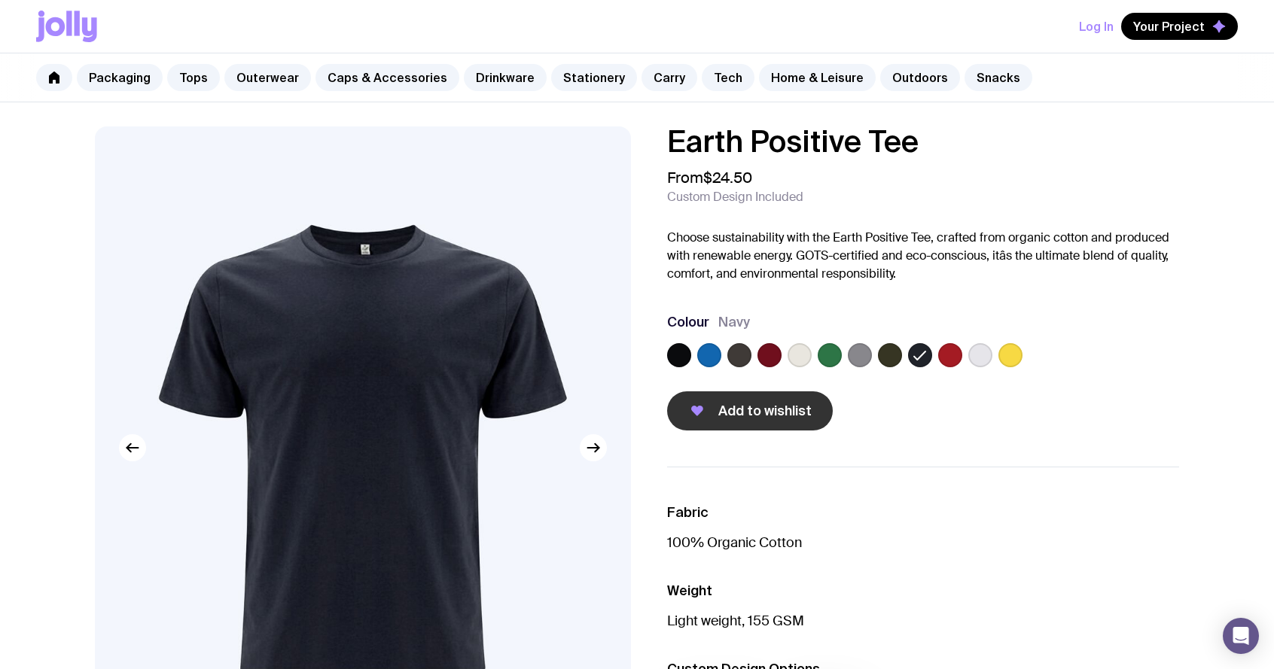
click at [778, 412] on span "Add to wishlist" at bounding box center [764, 411] width 93 height 18
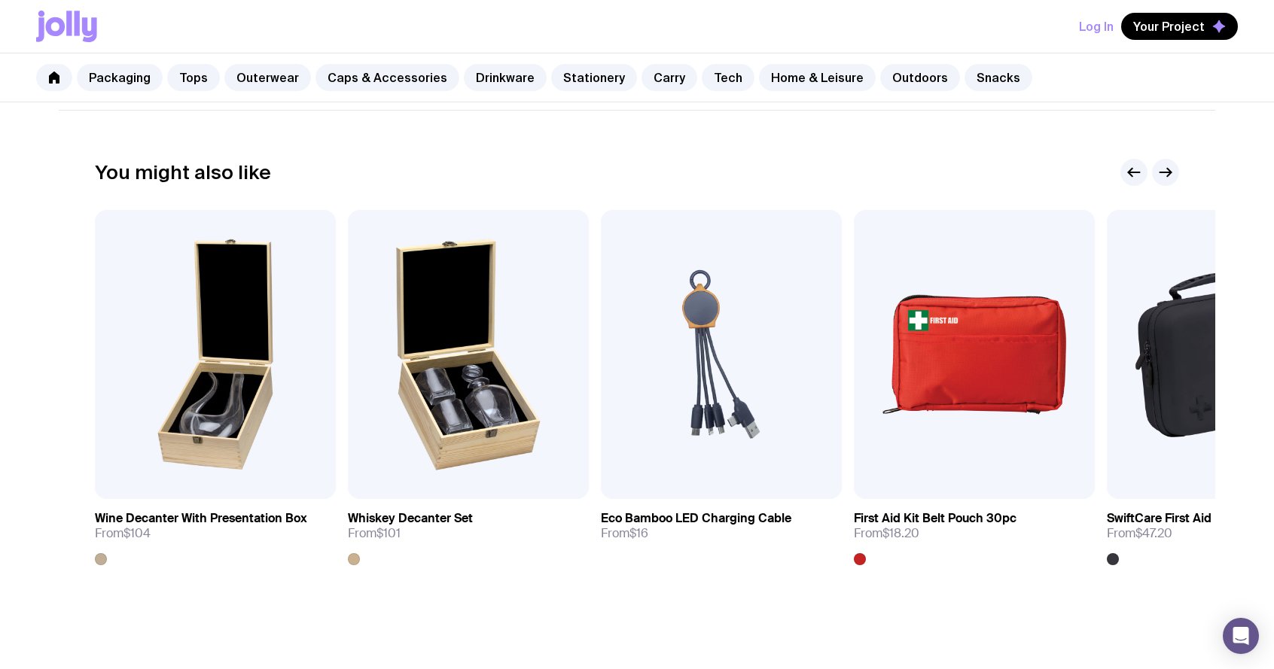
scroll to position [822, 0]
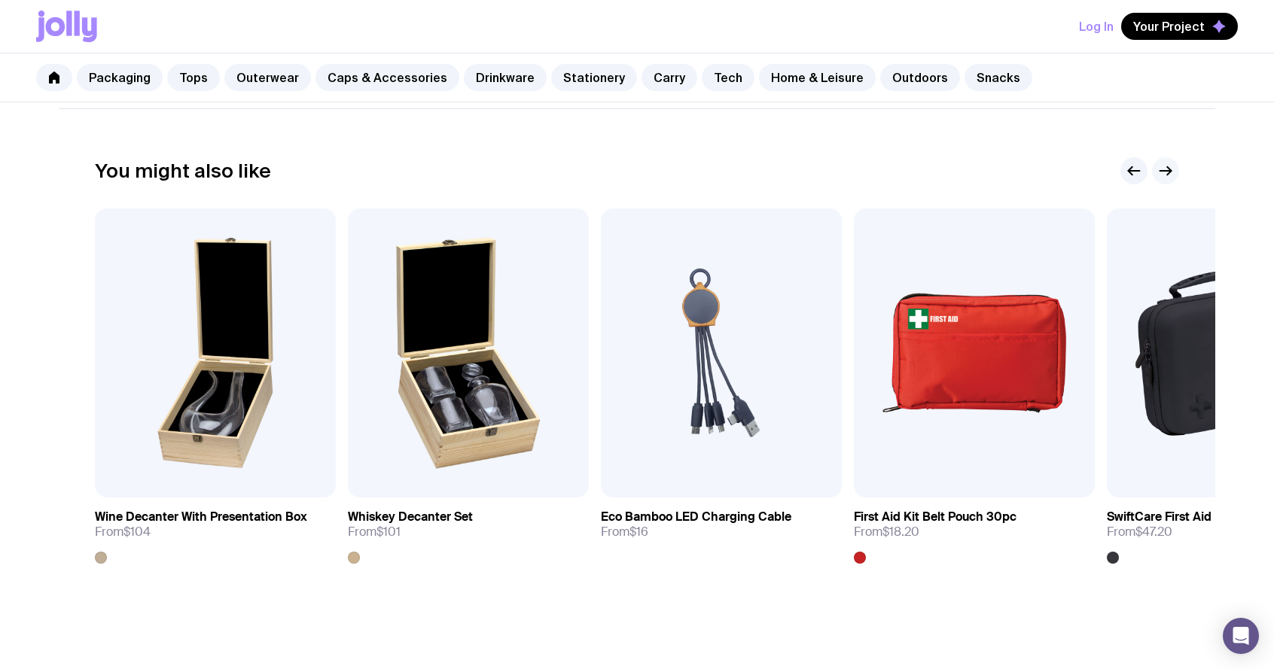
click at [1165, 172] on icon "button" at bounding box center [1165, 171] width 18 height 18
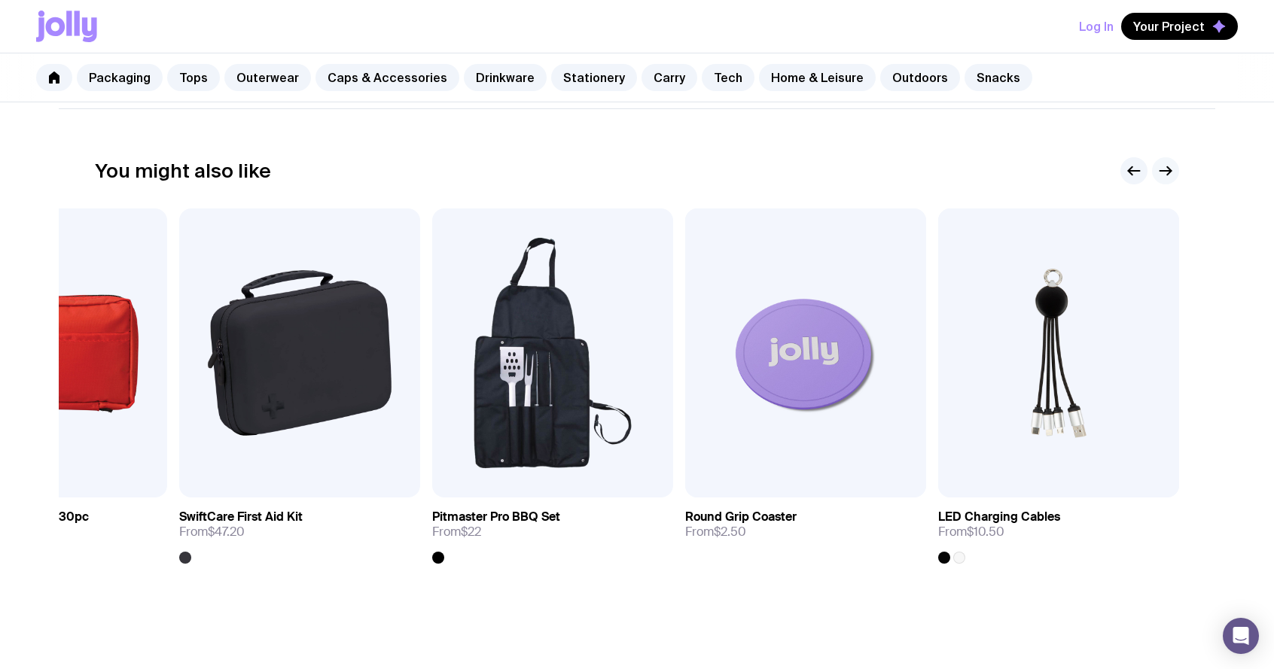
click at [1165, 172] on icon "button" at bounding box center [1165, 171] width 18 height 18
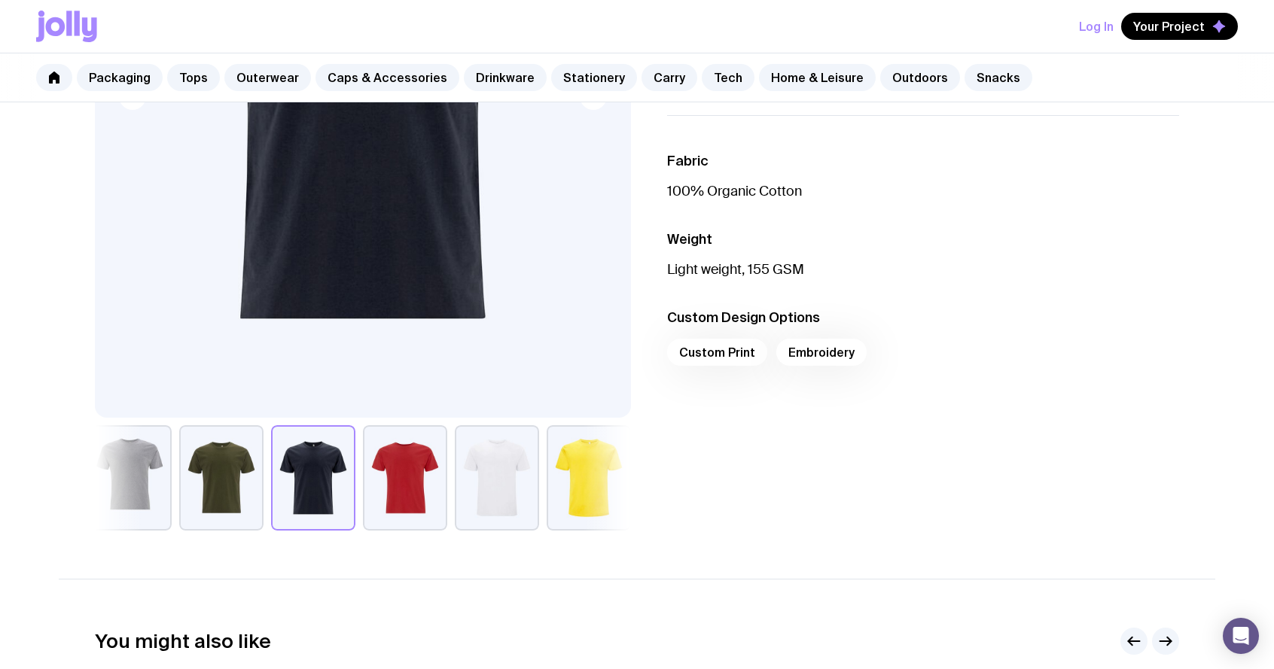
scroll to position [56, 0]
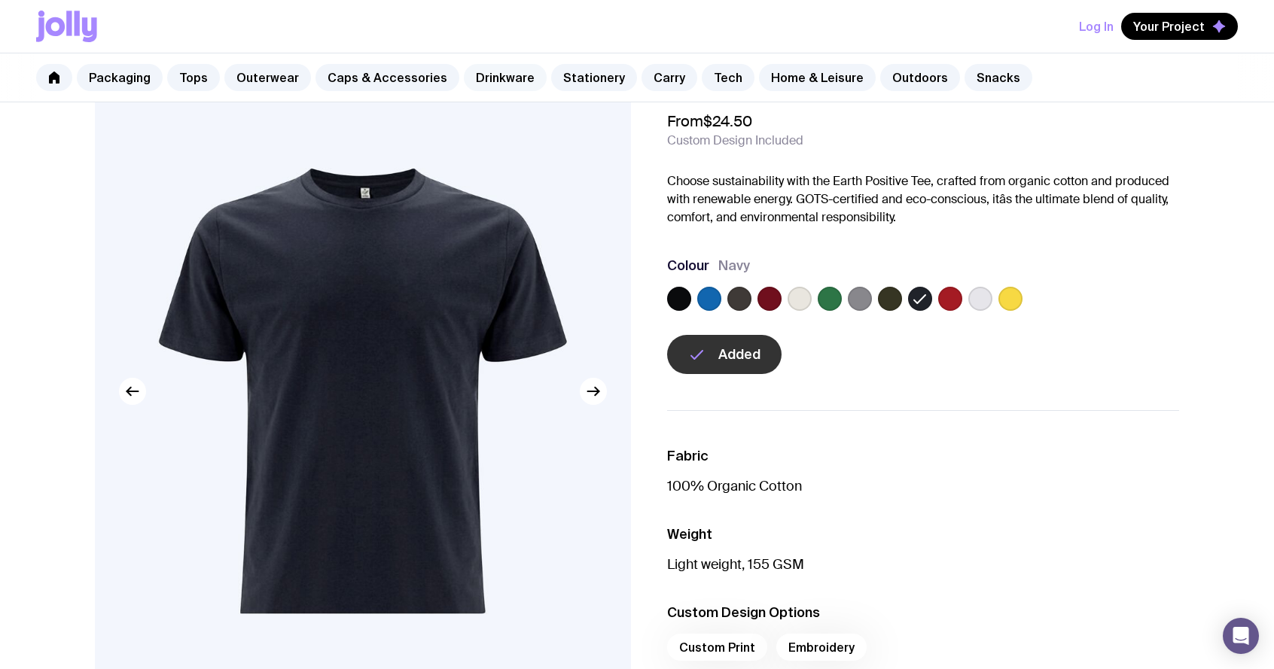
click at [489, 75] on link "Drinkware" at bounding box center [505, 77] width 83 height 27
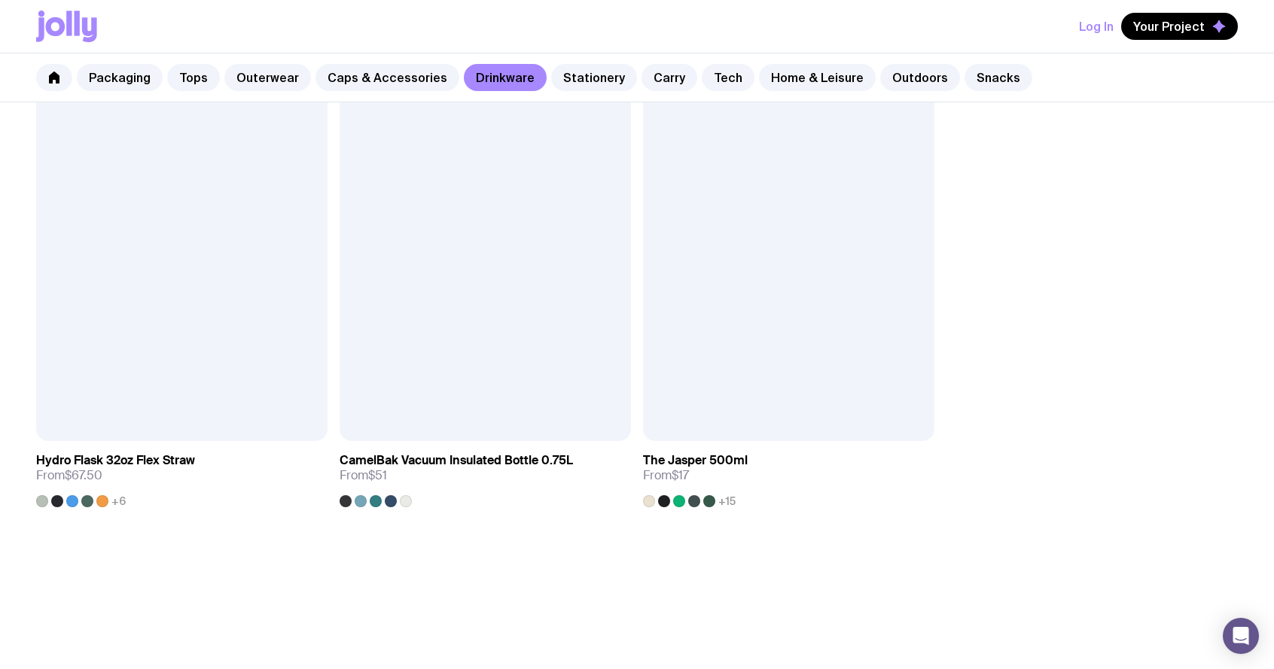
scroll to position [2624, 0]
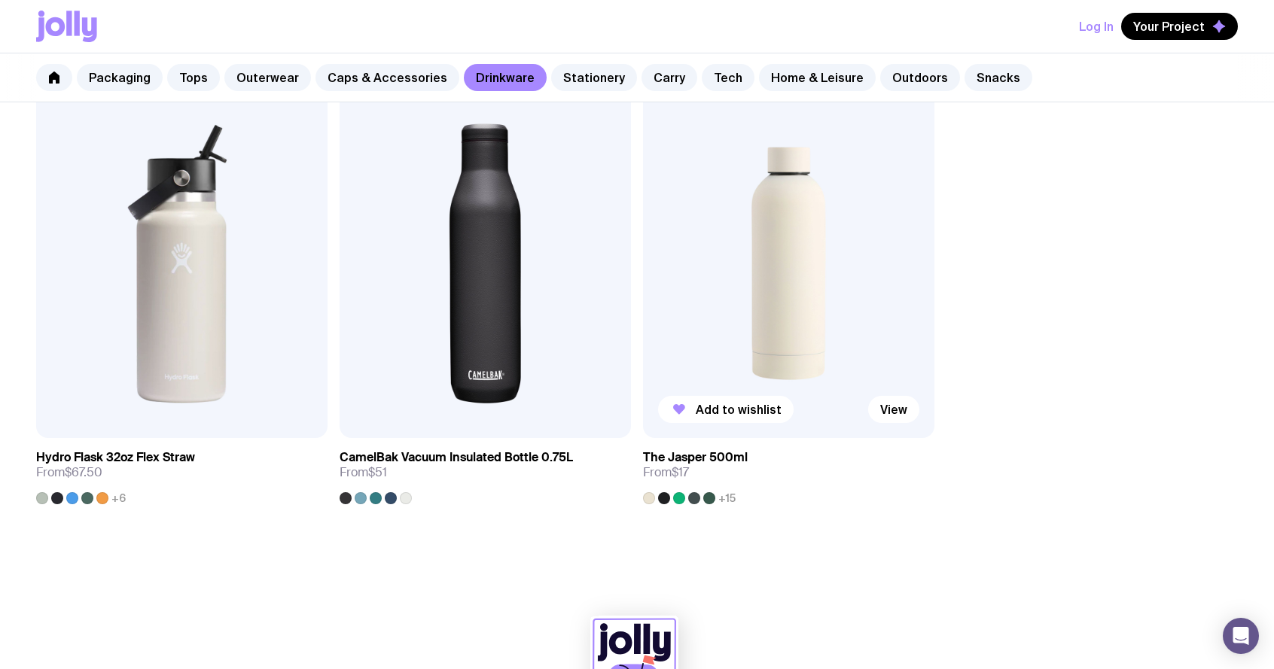
click at [805, 291] on img at bounding box center [788, 263] width 291 height 349
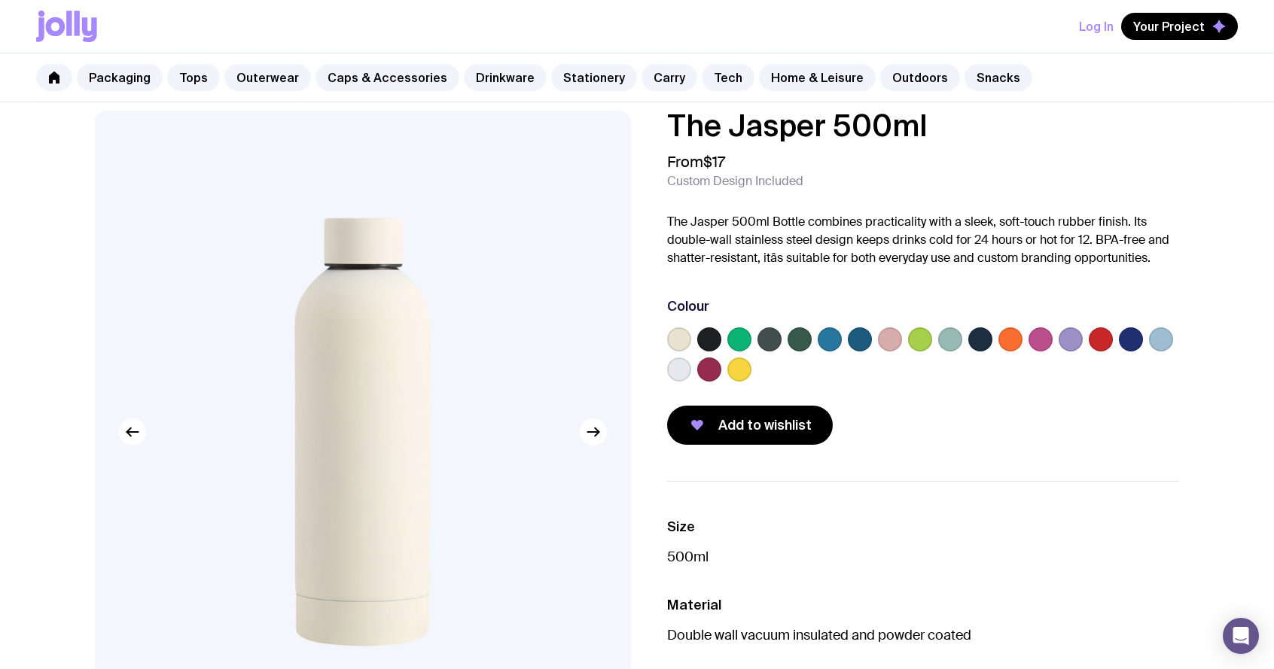
scroll to position [24, 0]
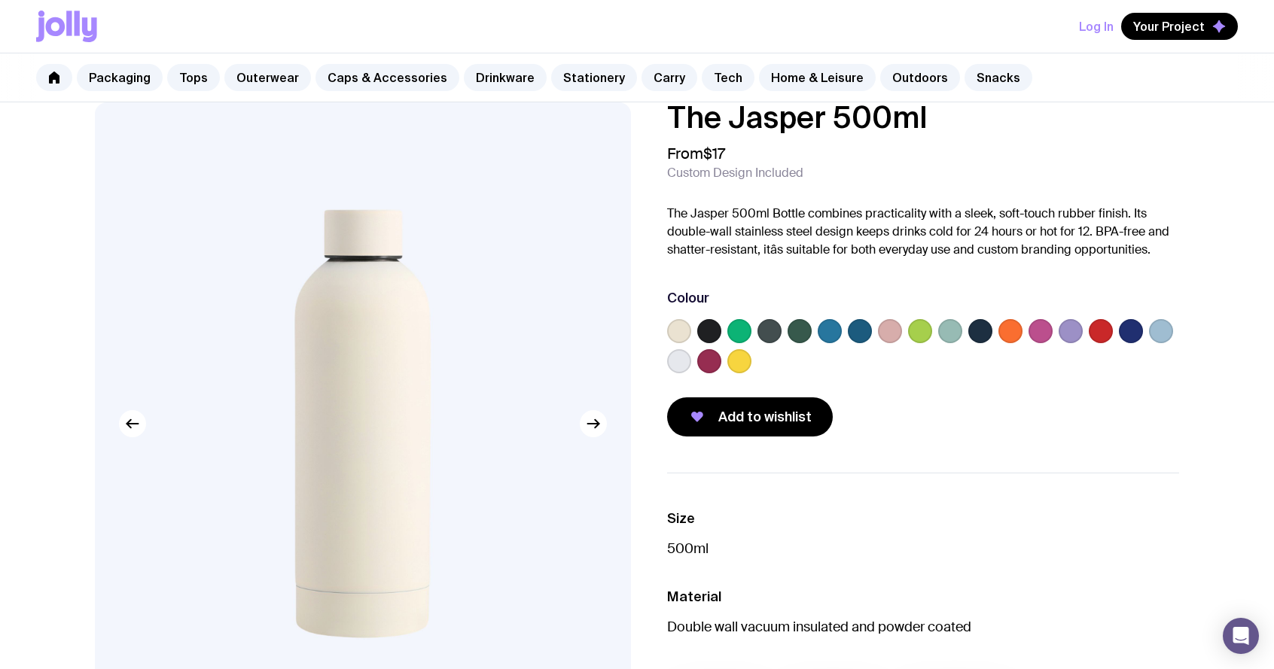
click at [1137, 329] on label at bounding box center [1131, 331] width 24 height 24
click at [0, 0] on input "radio" at bounding box center [0, 0] width 0 height 0
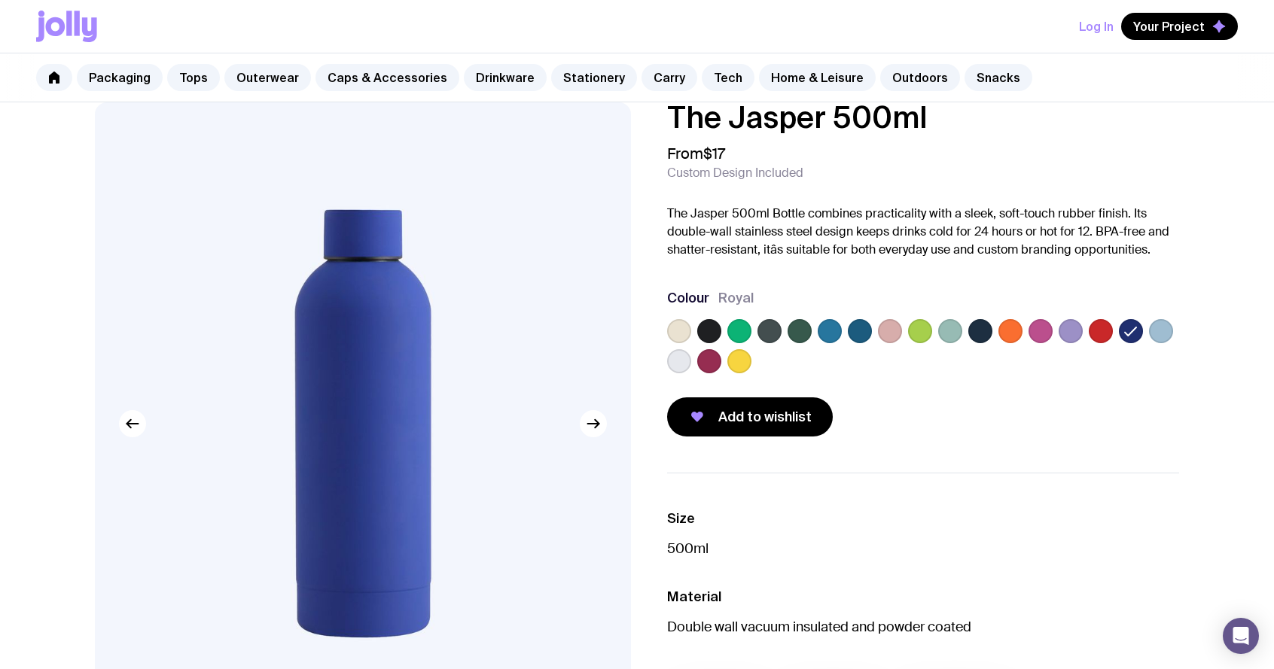
click at [1161, 331] on label at bounding box center [1161, 331] width 24 height 24
click at [0, 0] on input "radio" at bounding box center [0, 0] width 0 height 0
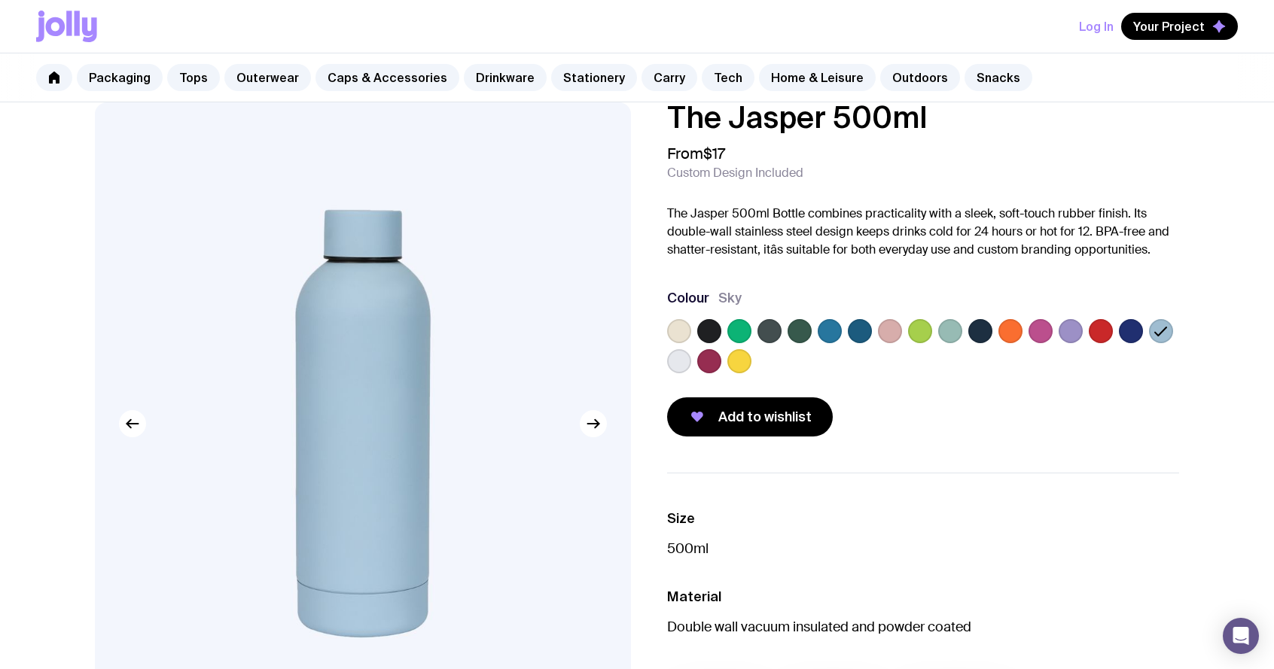
click at [1069, 330] on label at bounding box center [1070, 331] width 24 height 24
click at [0, 0] on input "radio" at bounding box center [0, 0] width 0 height 0
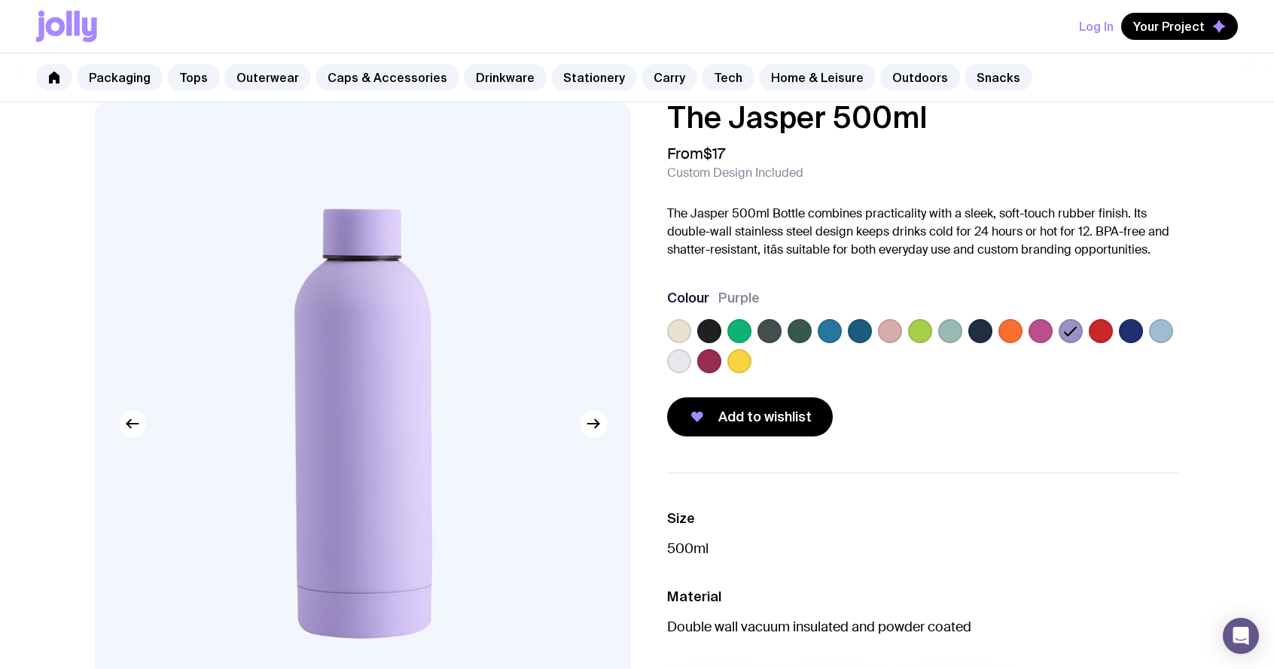
click at [981, 330] on label at bounding box center [980, 331] width 24 height 24
click at [0, 0] on input "radio" at bounding box center [0, 0] width 0 height 0
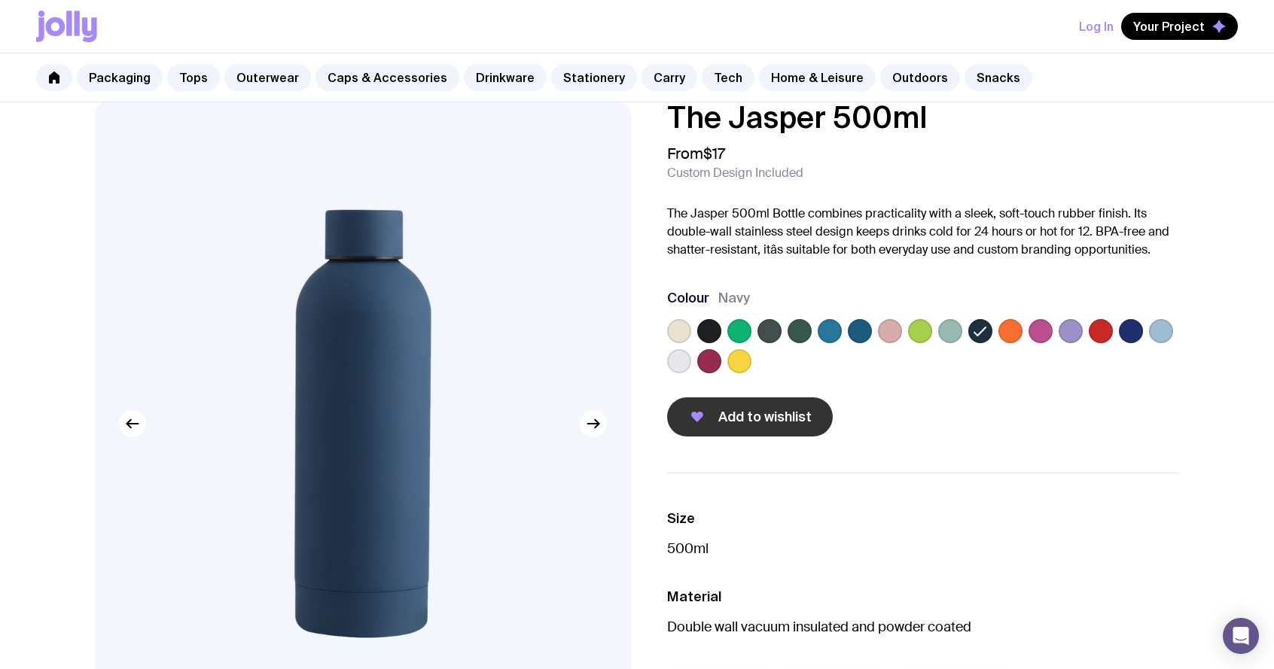
click at [729, 420] on span "Add to wishlist" at bounding box center [764, 417] width 93 height 18
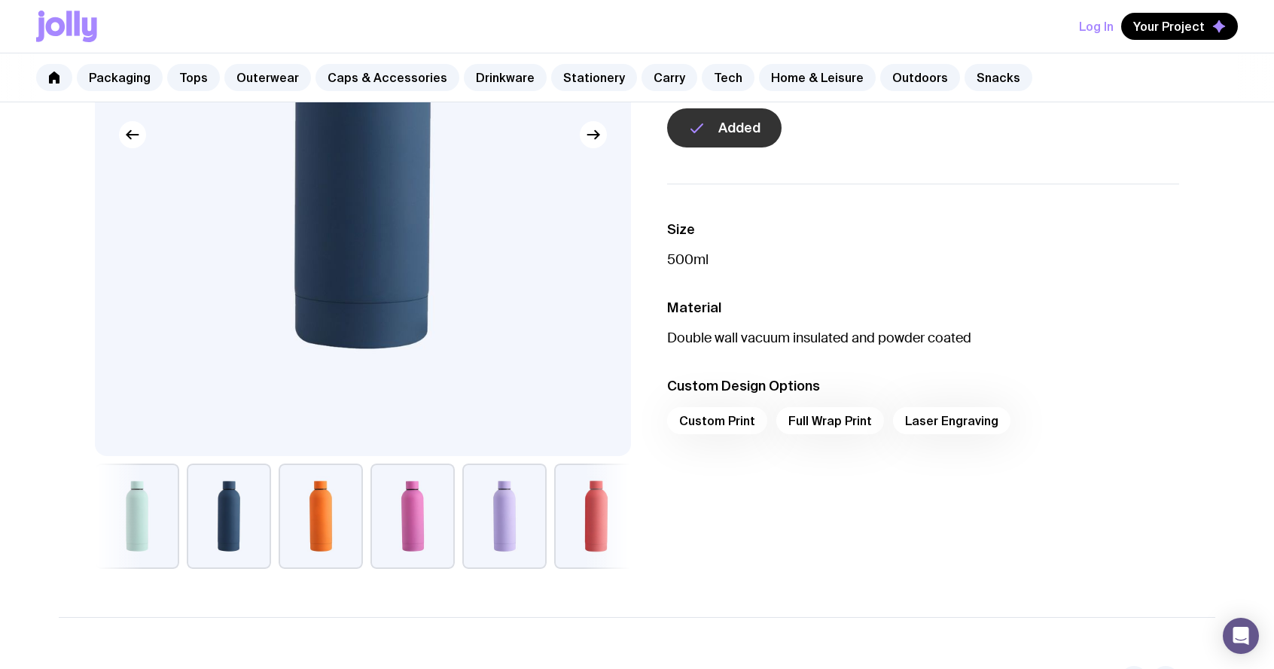
scroll to position [312, 0]
click at [428, 538] on button "button" at bounding box center [412, 516] width 84 height 105
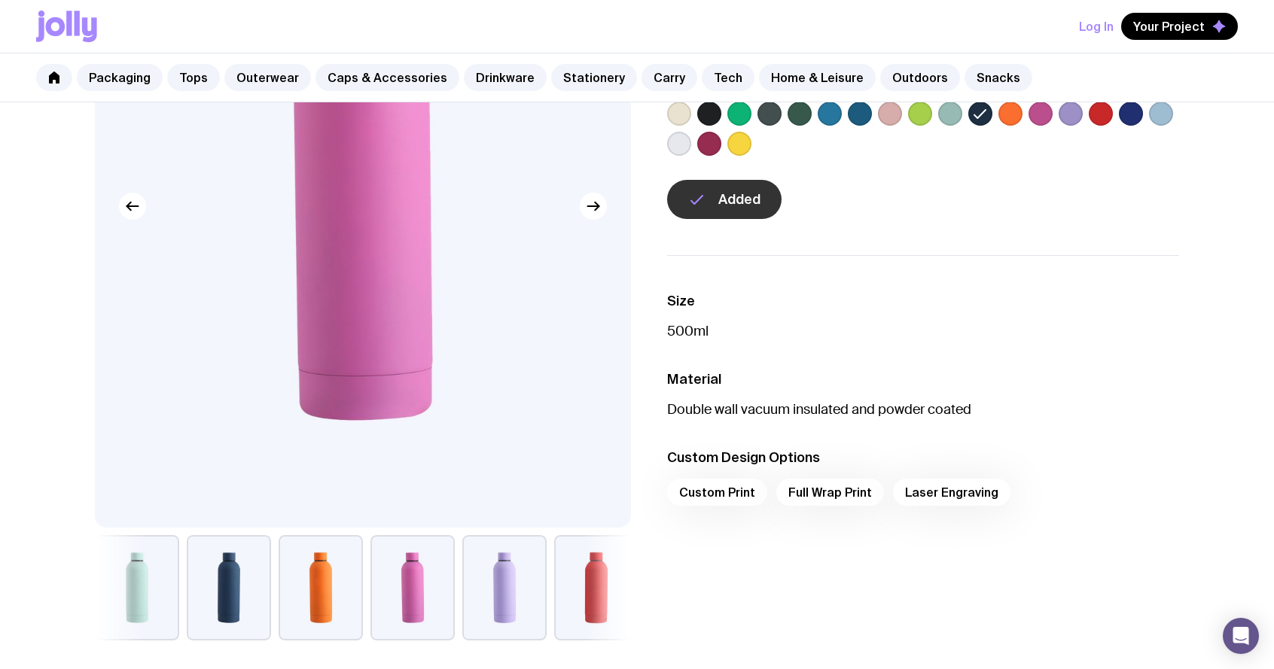
scroll to position [243, 0]
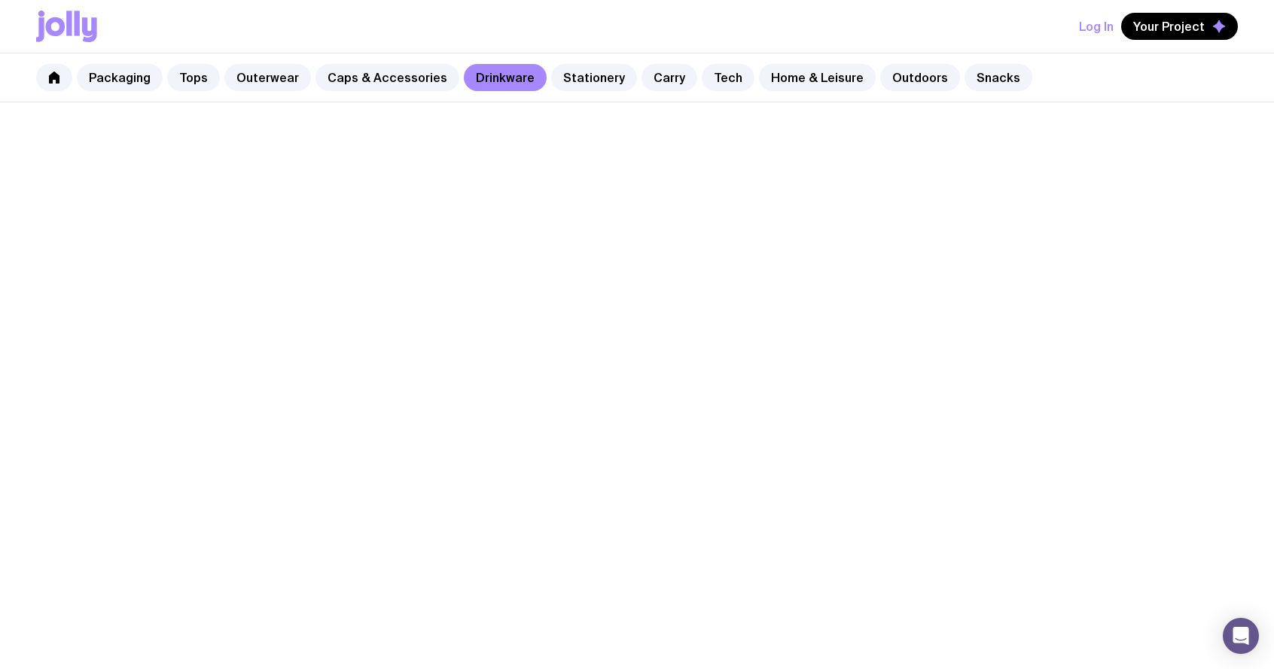
scroll to position [955, 0]
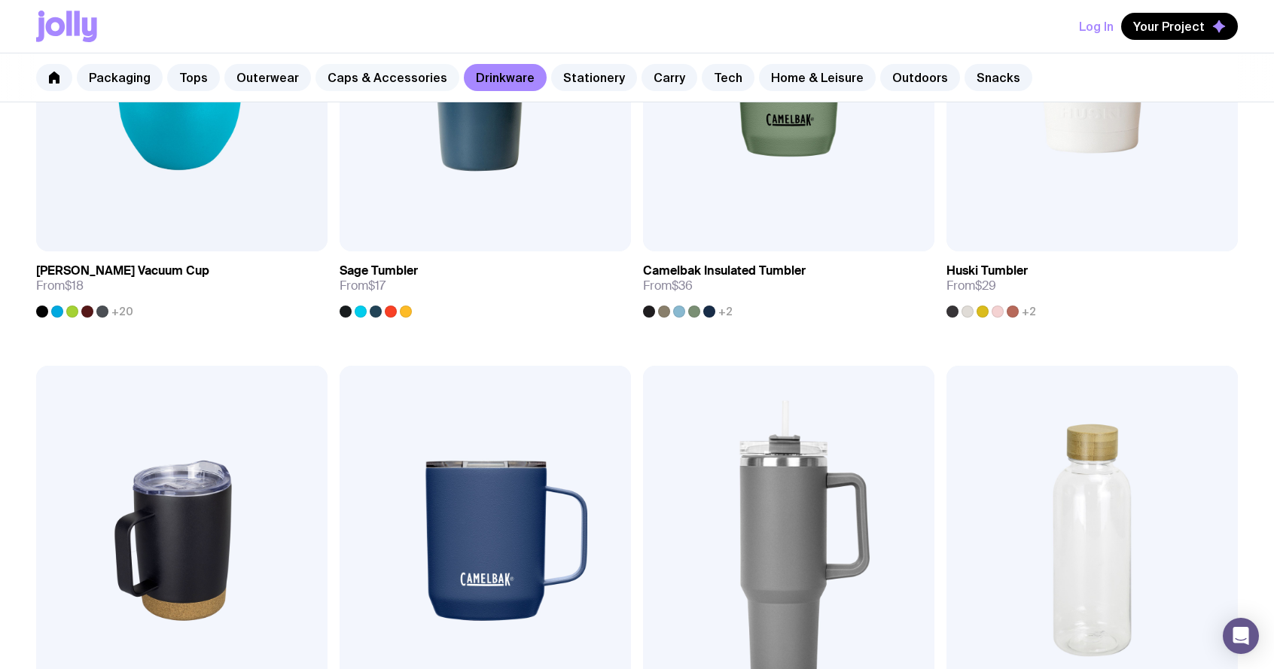
click at [363, 74] on link "Caps & Accessories" at bounding box center [387, 77] width 144 height 27
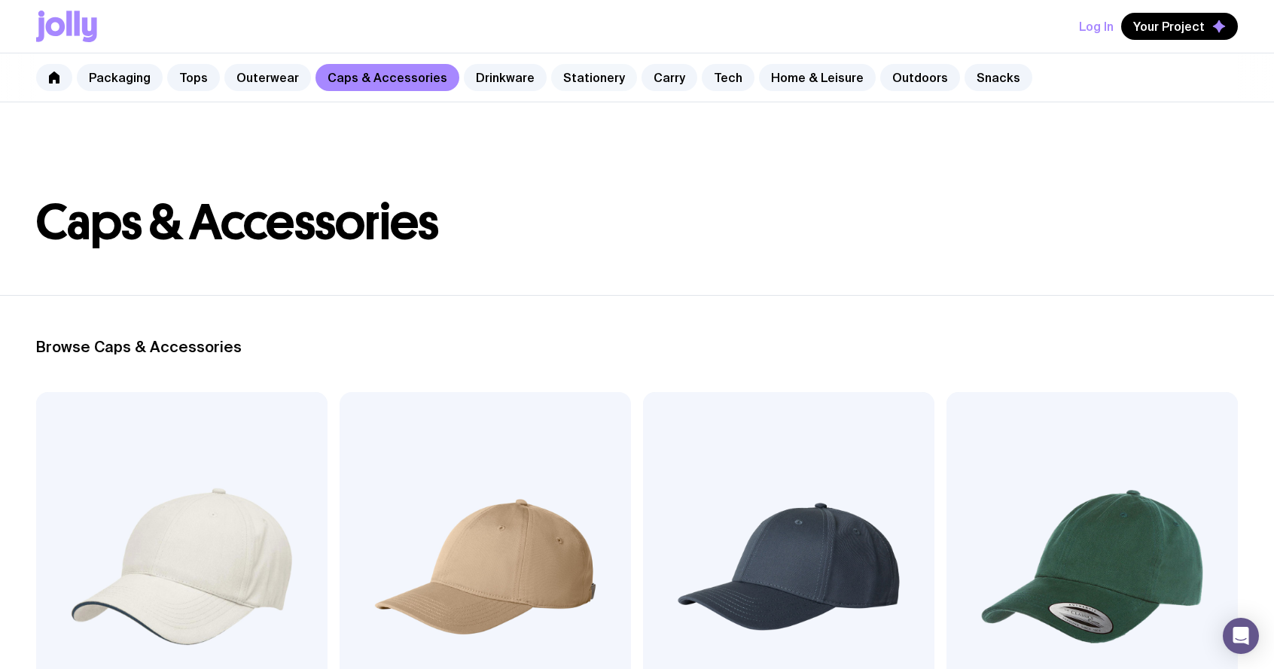
click at [587, 74] on link "Stationery" at bounding box center [594, 77] width 86 height 27
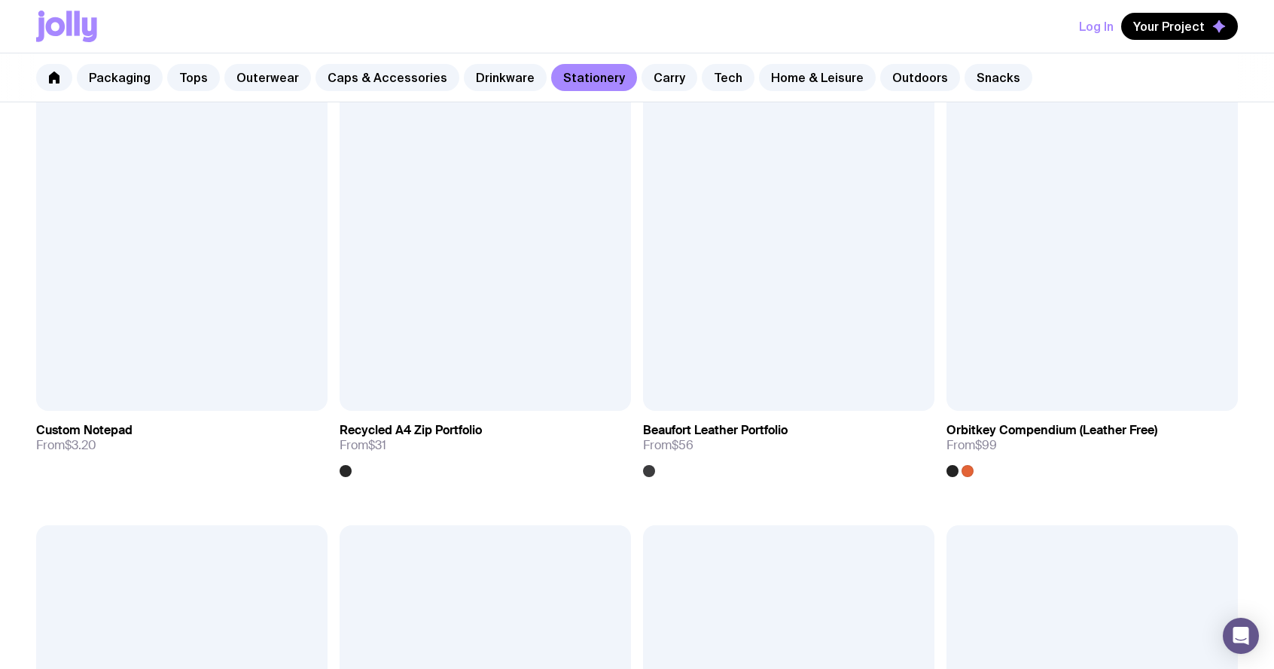
scroll to position [2204, 0]
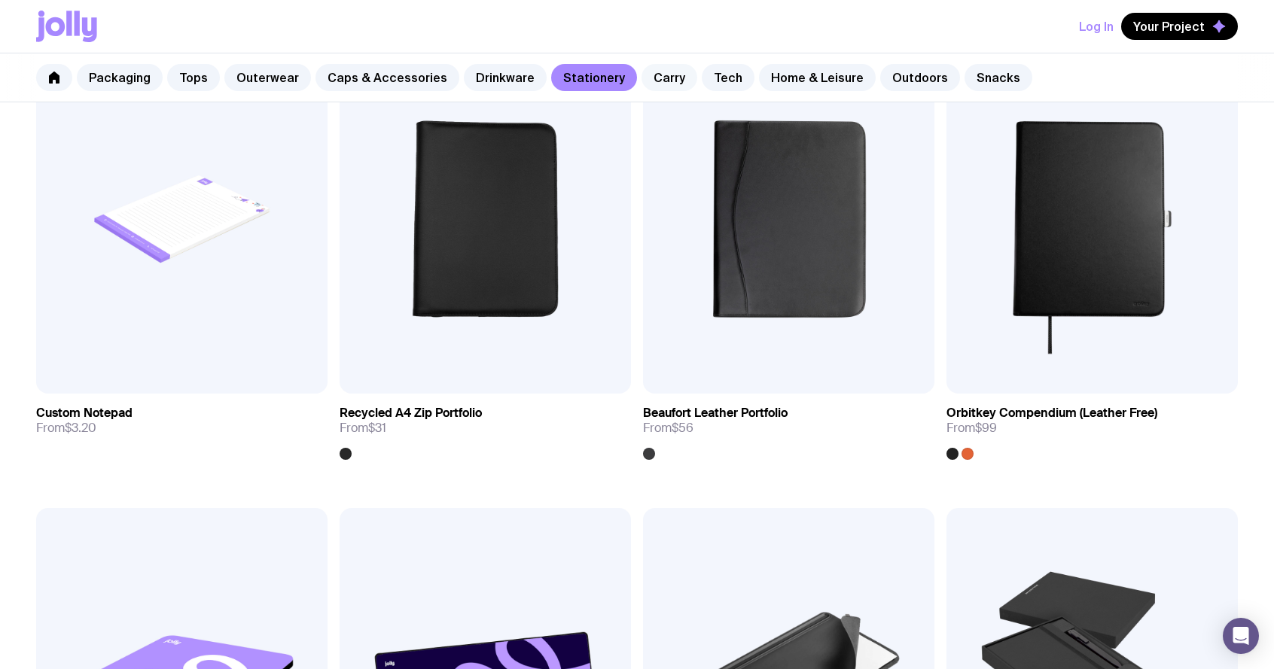
click at [652, 81] on link "Carry" at bounding box center [669, 77] width 56 height 27
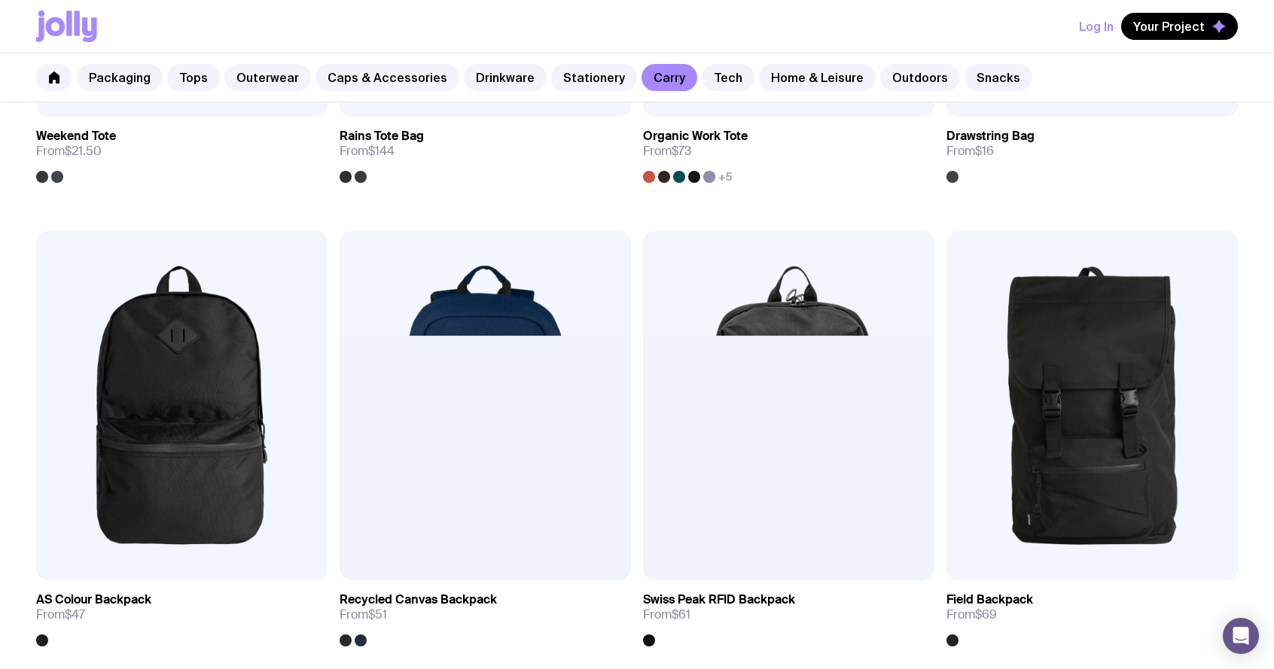
scroll to position [1086, 0]
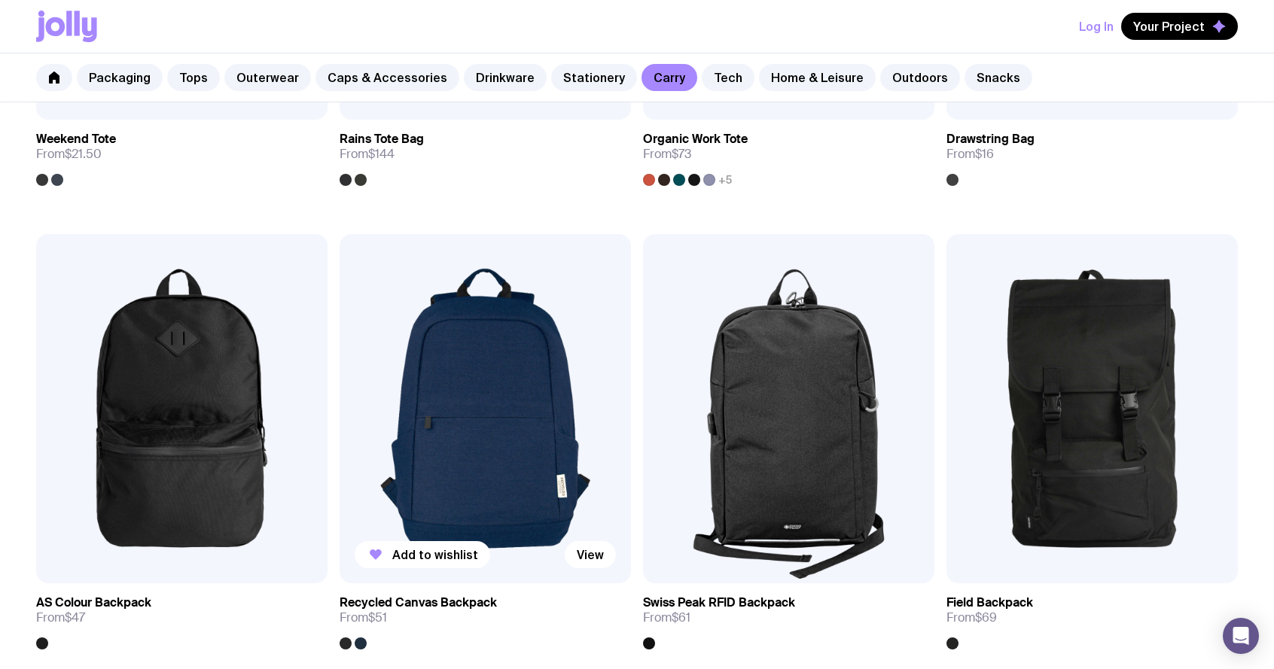
click at [489, 415] on img at bounding box center [485, 408] width 291 height 349
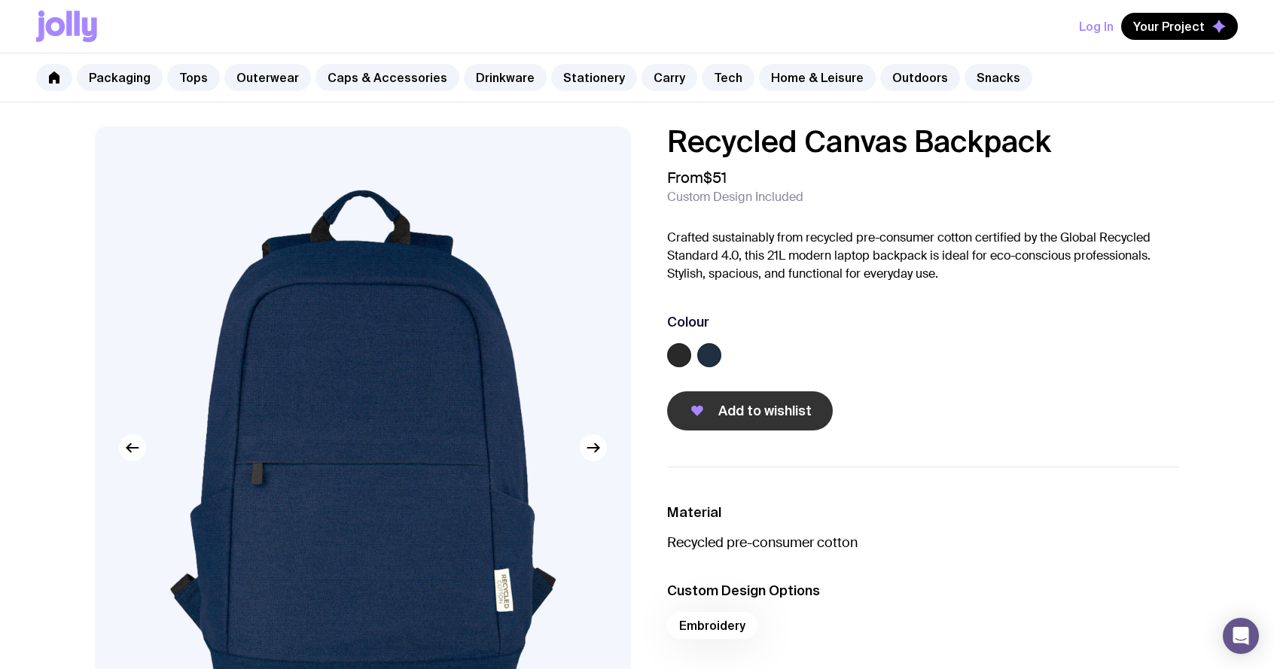
click at [734, 409] on span "Add to wishlist" at bounding box center [764, 411] width 93 height 18
click at [1101, 30] on button "Log In" at bounding box center [1096, 26] width 35 height 27
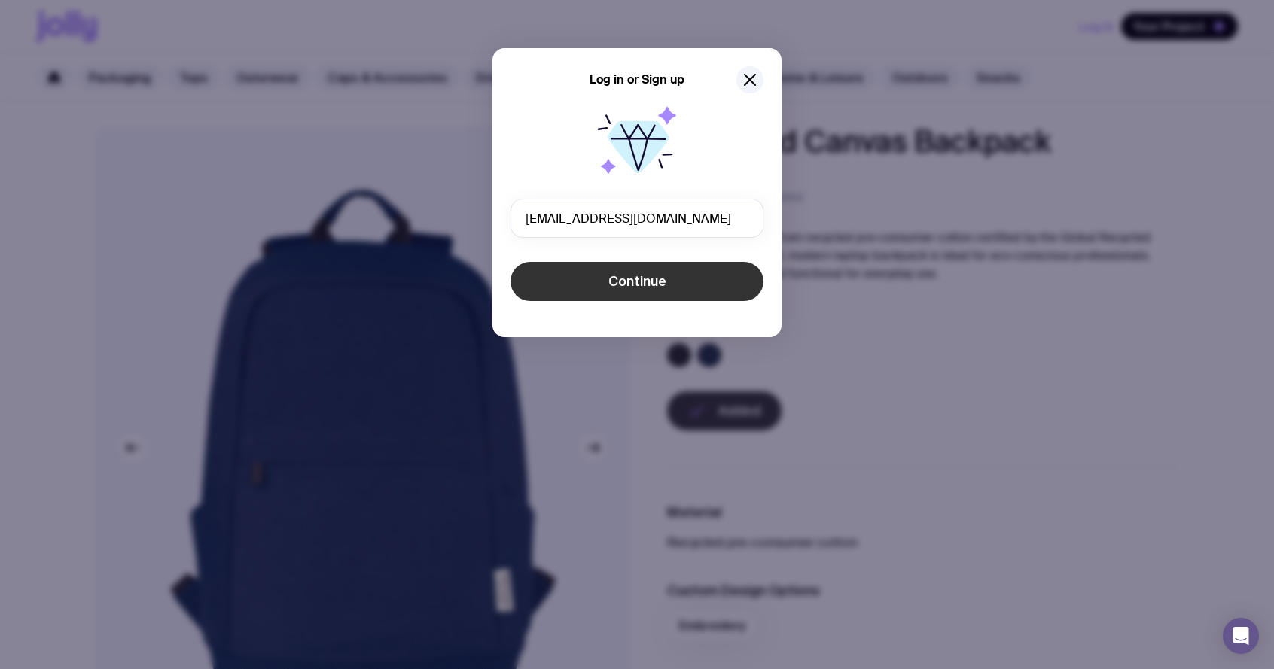
click at [656, 275] on span "Continue" at bounding box center [637, 282] width 58 height 18
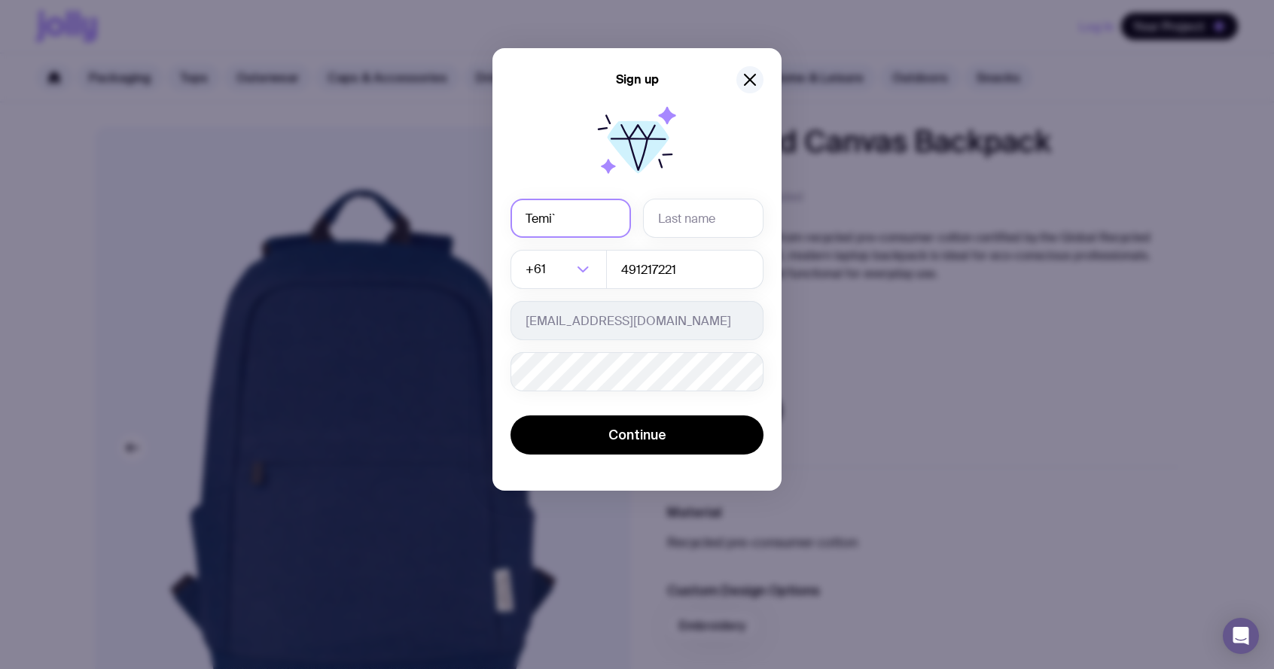
type input "Temi`"
type input "Akinloye"
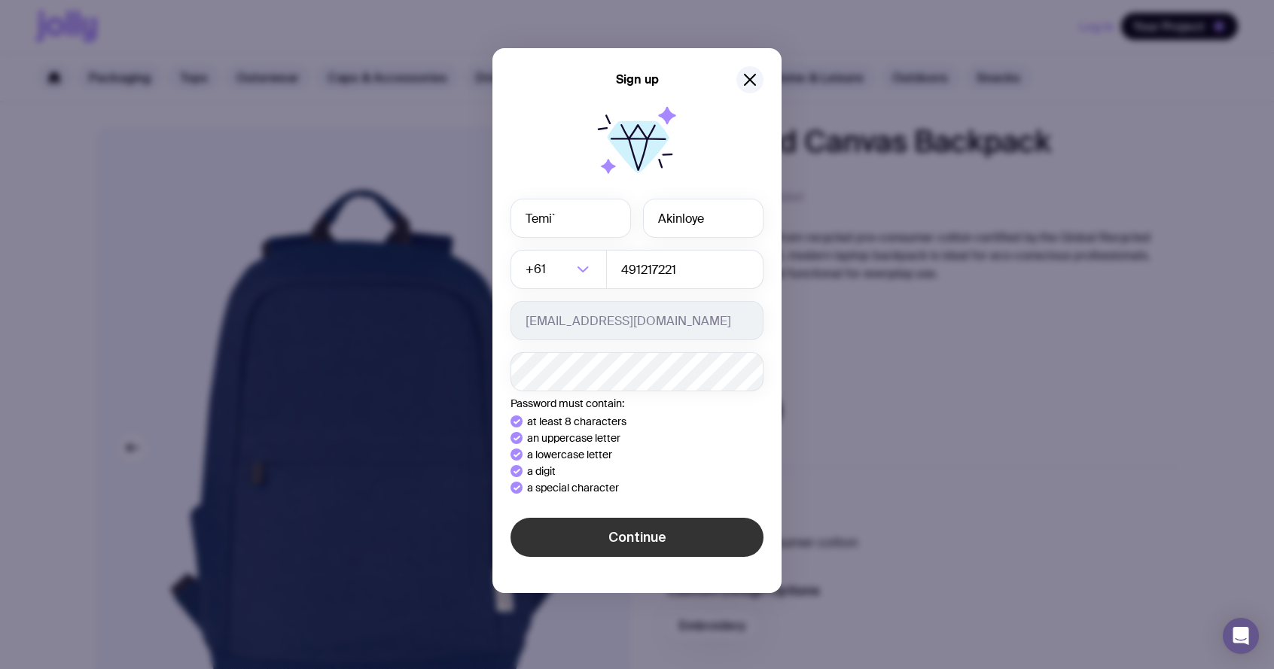
click at [642, 534] on button "Continue" at bounding box center [636, 537] width 253 height 39
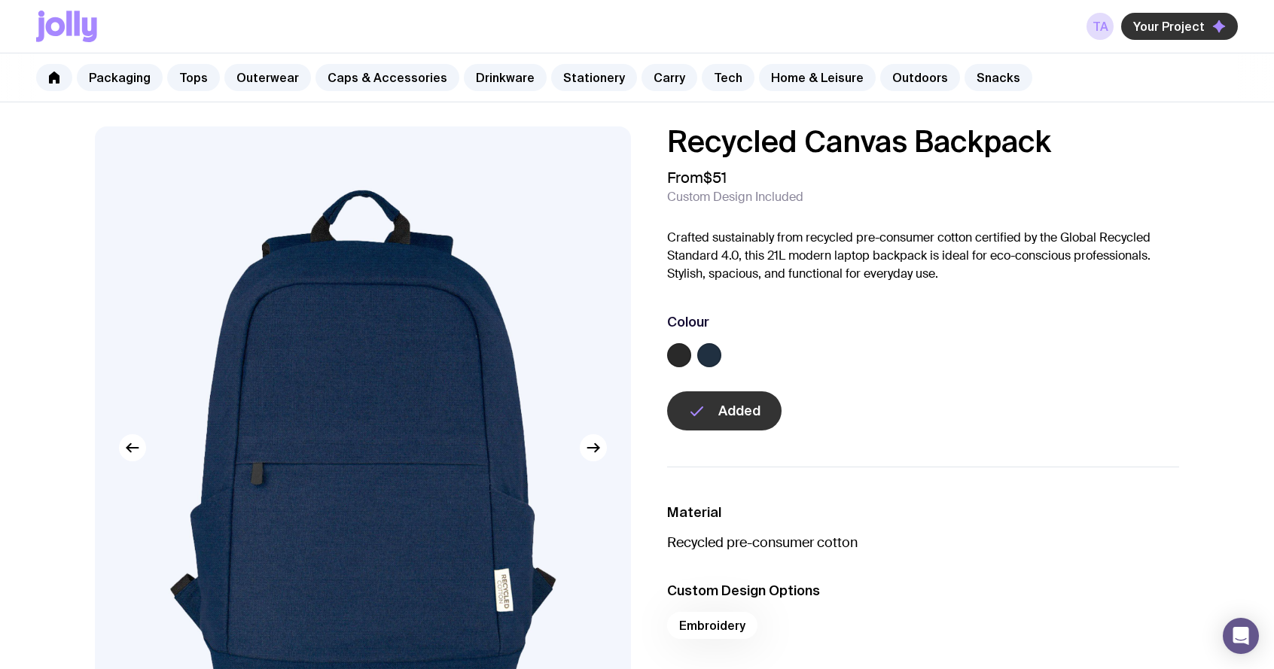
click at [1165, 26] on span "Your Project" at bounding box center [1169, 26] width 72 height 15
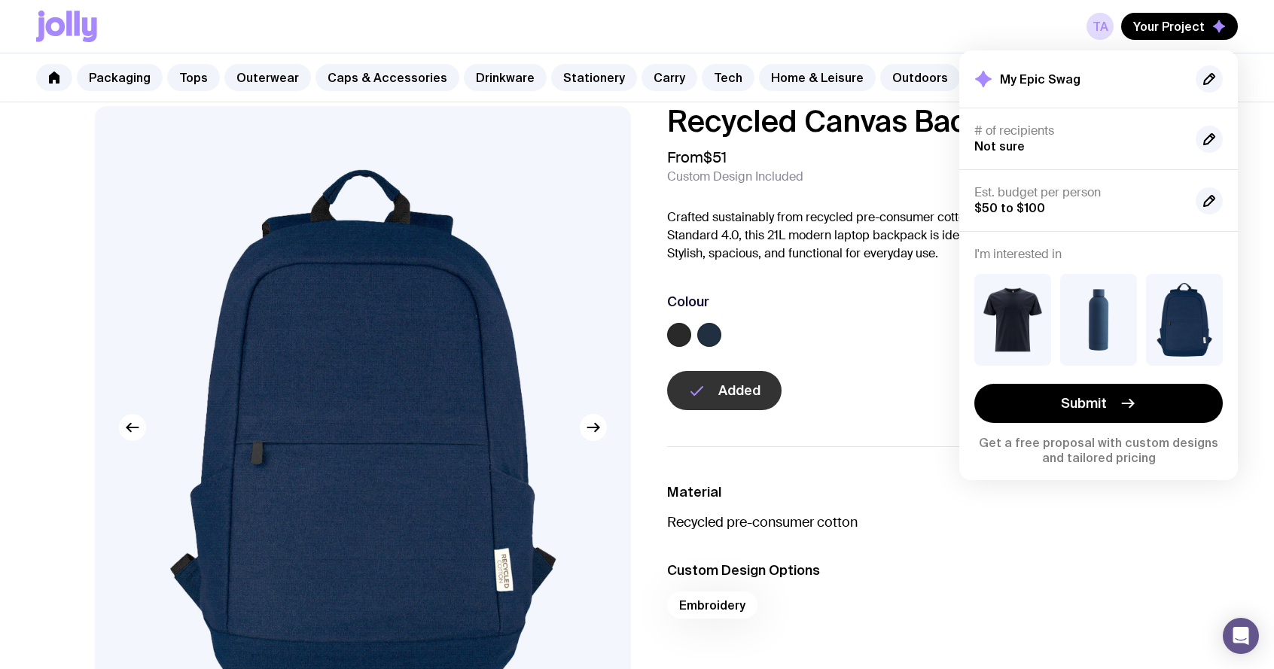
scroll to position [29, 0]
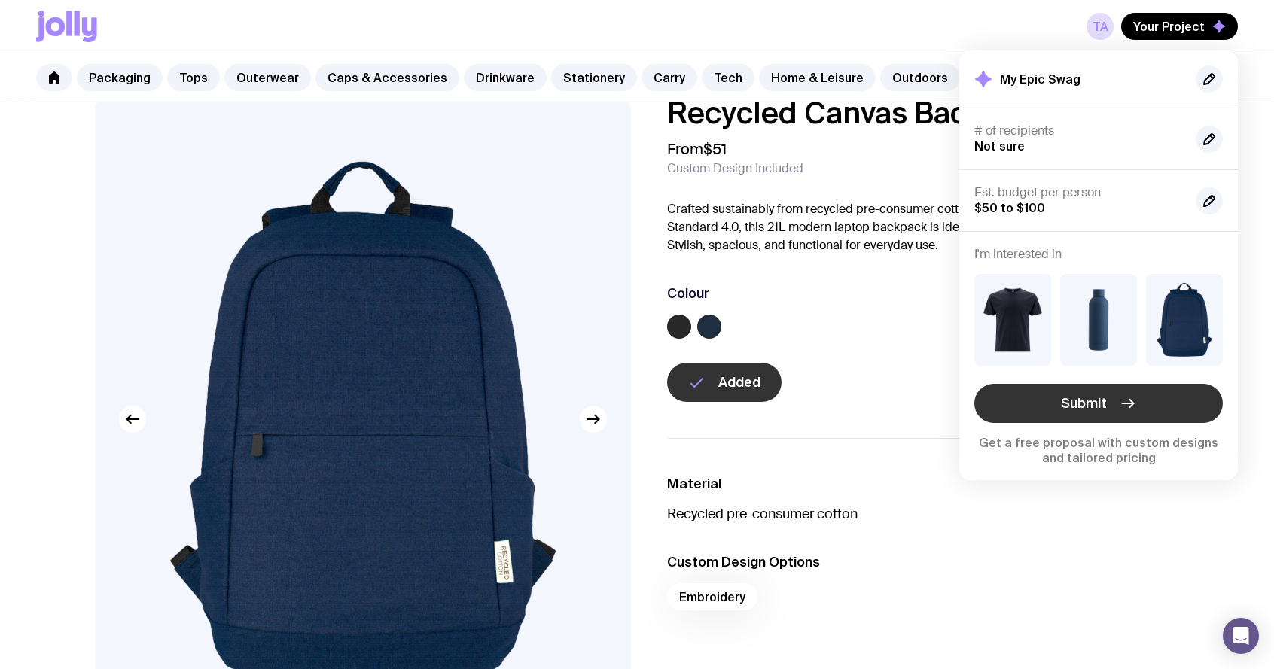
click at [1035, 407] on button "Submit" at bounding box center [1098, 403] width 248 height 39
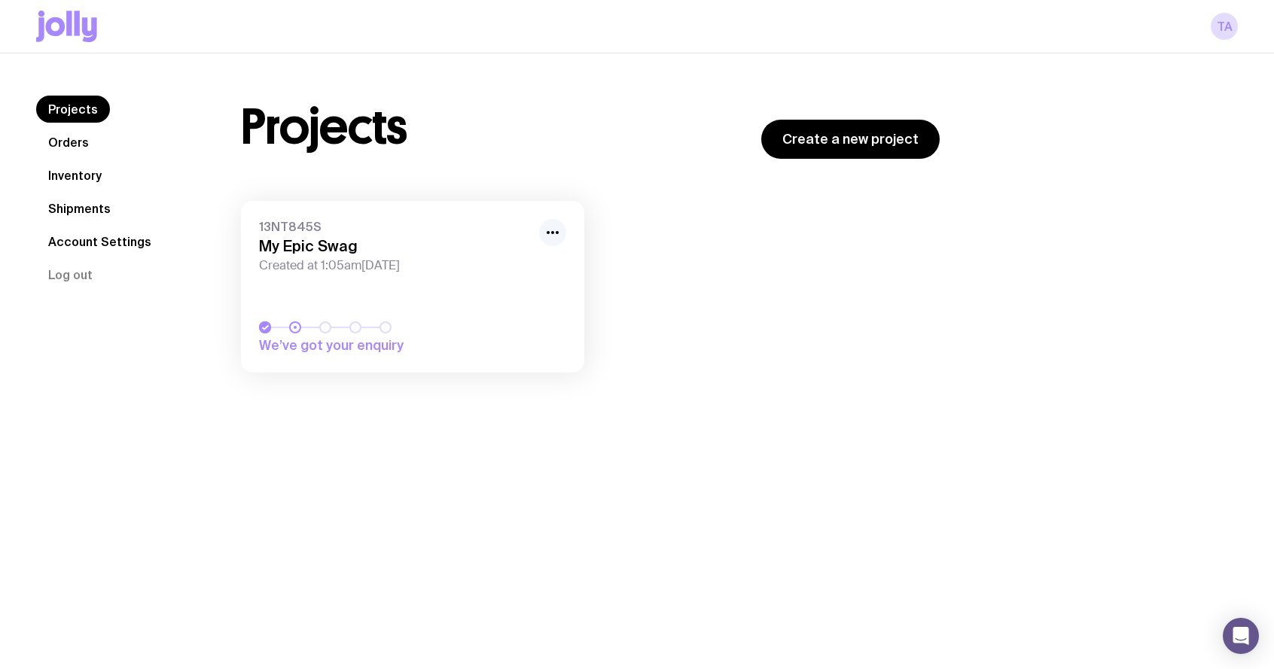
click at [553, 233] on circle "button" at bounding box center [552, 232] width 3 height 3
click at [78, 145] on link "Orders" at bounding box center [68, 142] width 65 height 27
